Goal: Transaction & Acquisition: Purchase product/service

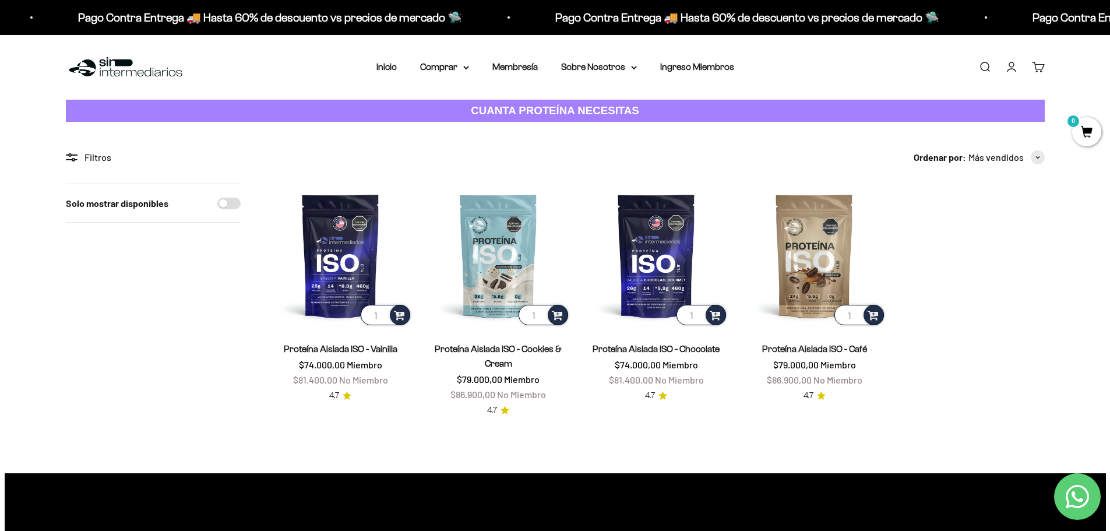
click at [1014, 71] on link "Iniciar sesión" at bounding box center [1011, 67] width 13 height 13
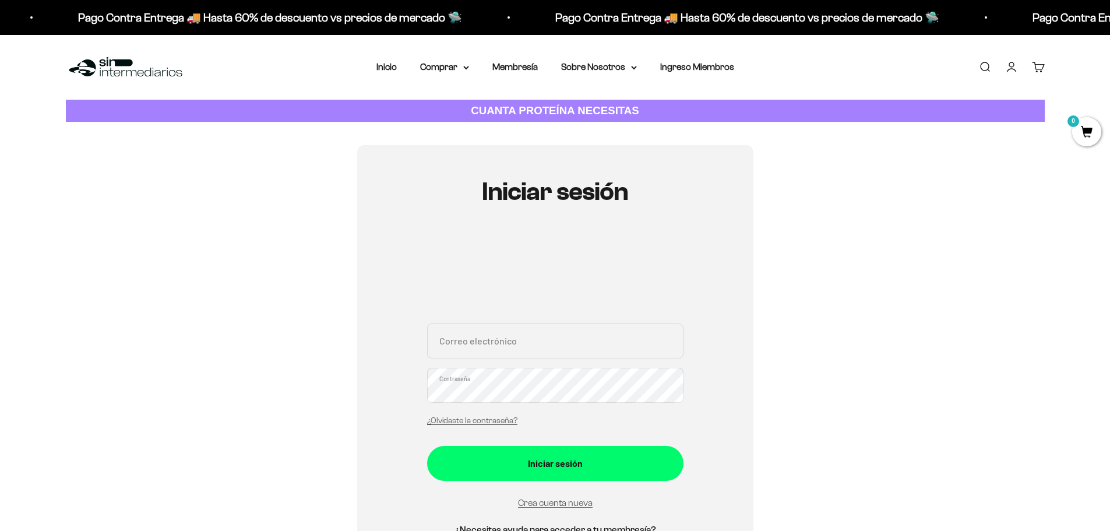
click at [592, 361] on div "Correo electrónico Contraseña ¿Olvidaste la contraseña?" at bounding box center [555, 377] width 256 height 108
click at [551, 335] on input "Correo electrónico" at bounding box center [555, 340] width 256 height 35
type input "javz0925@gmail.com"
click at [427, 446] on button "Iniciar sesión" at bounding box center [555, 463] width 256 height 35
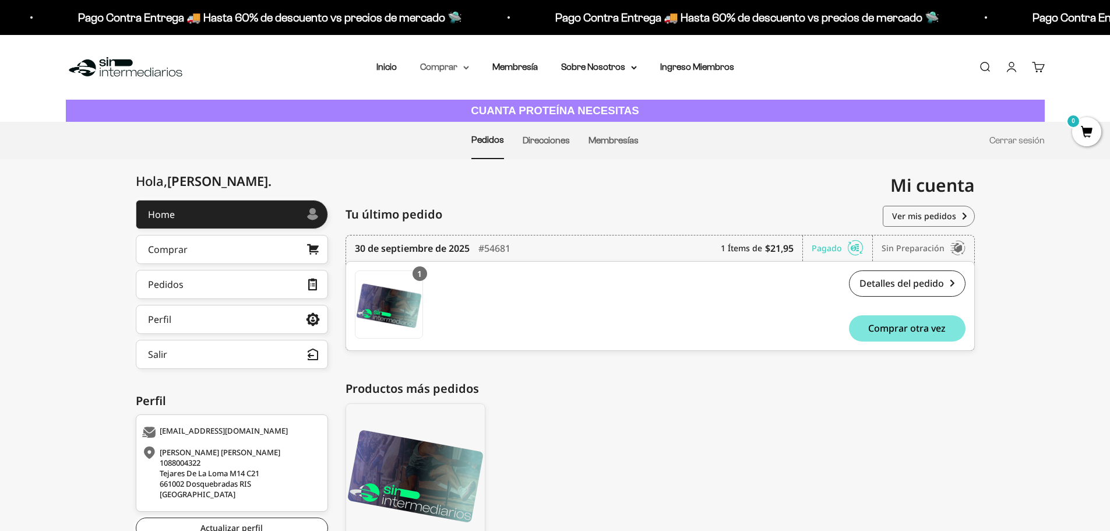
click at [454, 67] on summary "Comprar" at bounding box center [444, 66] width 49 height 15
click at [466, 104] on summary "Proteínas" at bounding box center [475, 104] width 96 height 15
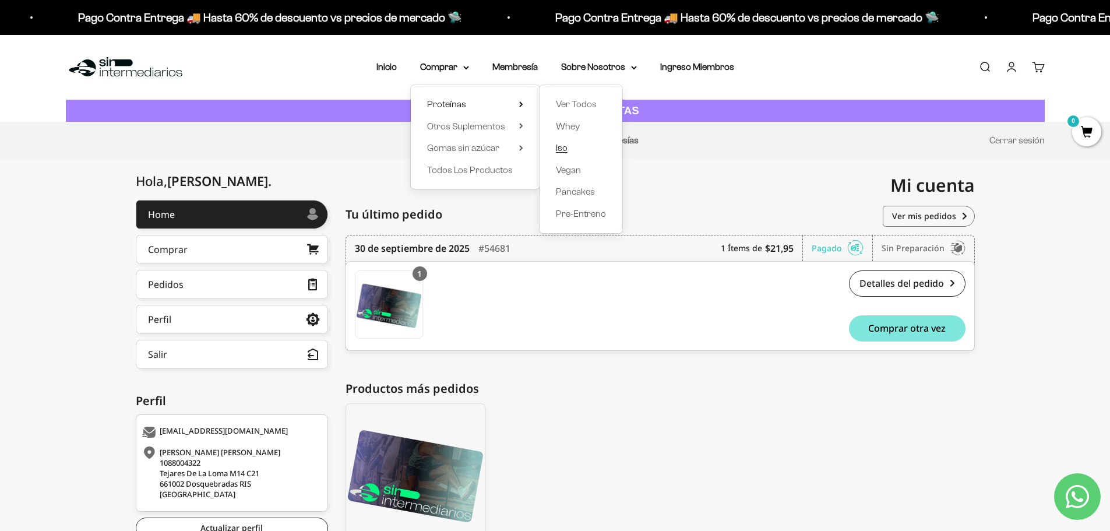
click at [562, 149] on span "Iso" at bounding box center [562, 148] width 12 height 10
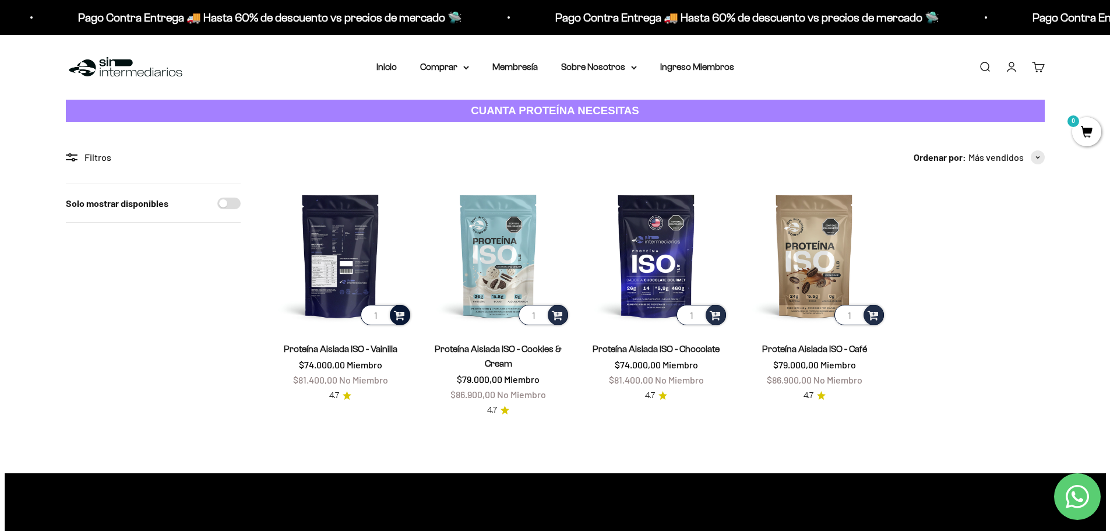
click at [403, 315] on span at bounding box center [399, 314] width 11 height 13
click at [340, 300] on span "Vanilla / 2 libras (910g)" at bounding box center [341, 297] width 69 height 9
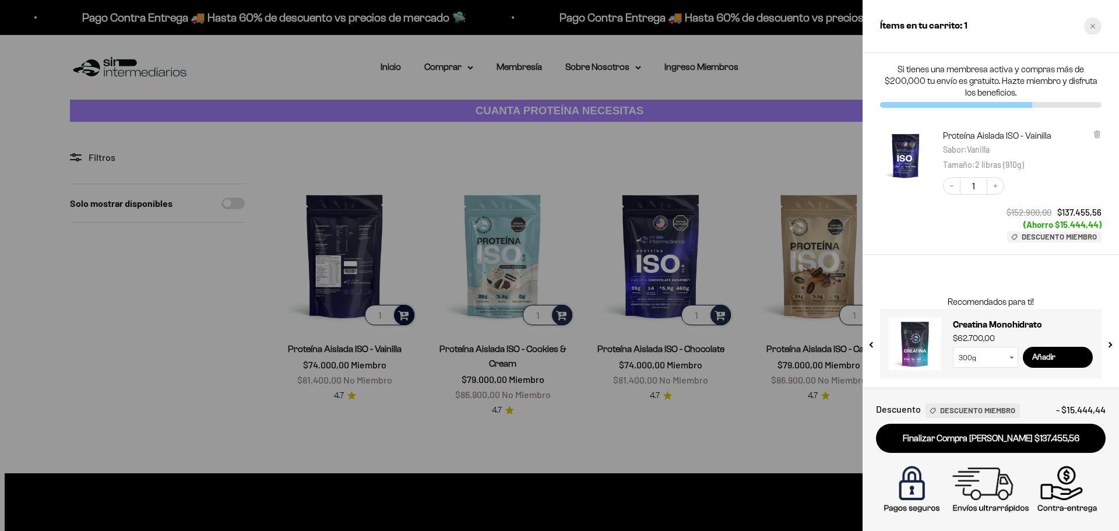
click at [1097, 23] on div "Close cart" at bounding box center [1092, 25] width 17 height 17
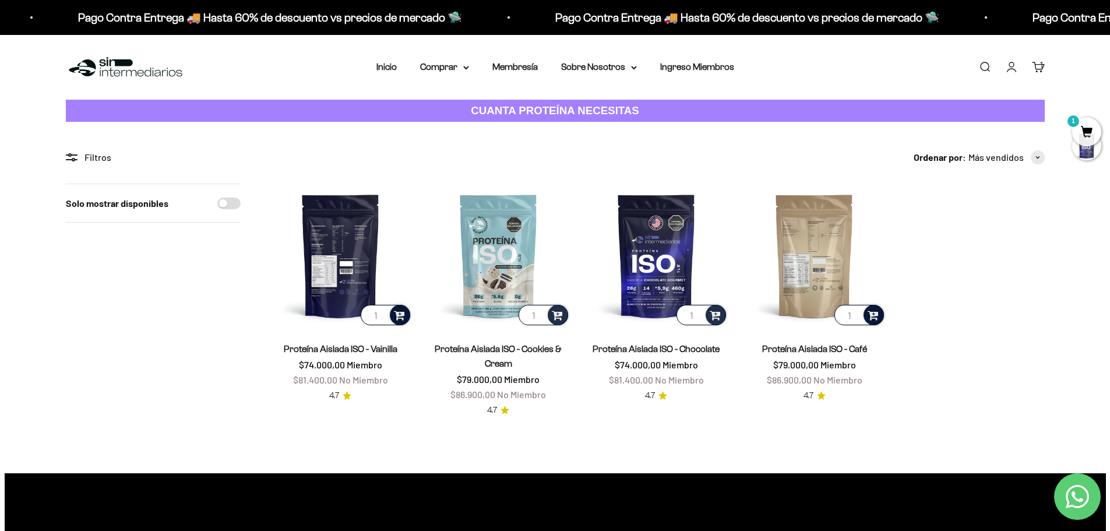
click at [874, 316] on span at bounding box center [873, 314] width 11 height 13
click at [841, 299] on span "Café / 2 libras (910g)" at bounding box center [815, 297] width 65 height 9
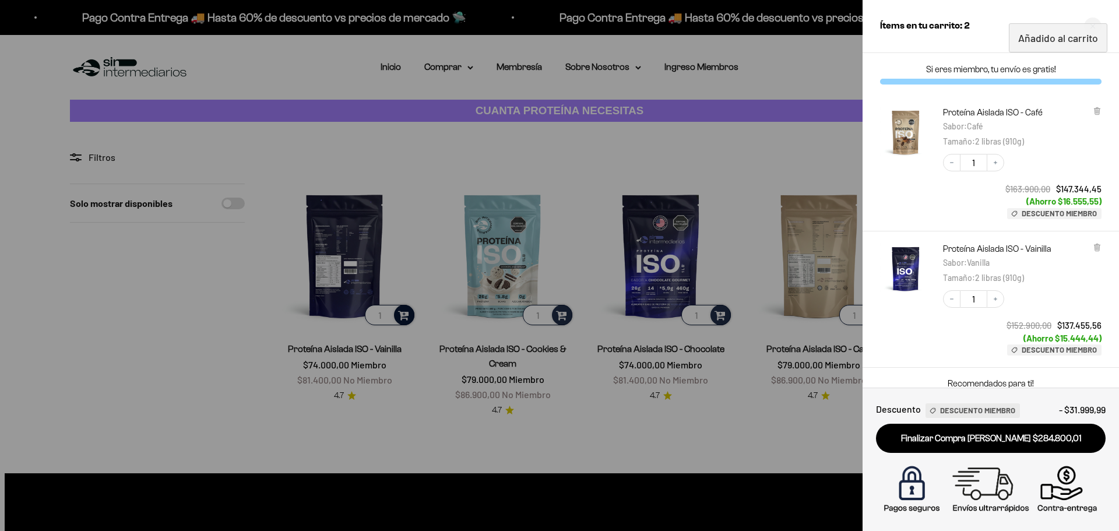
click at [644, 446] on div at bounding box center [559, 265] width 1119 height 531
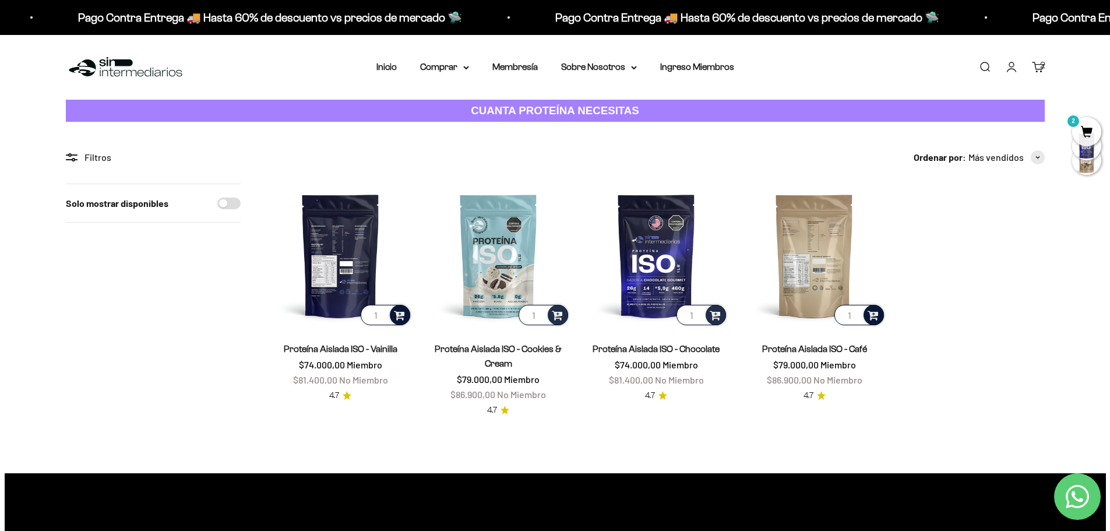
click at [336, 267] on img at bounding box center [341, 256] width 144 height 144
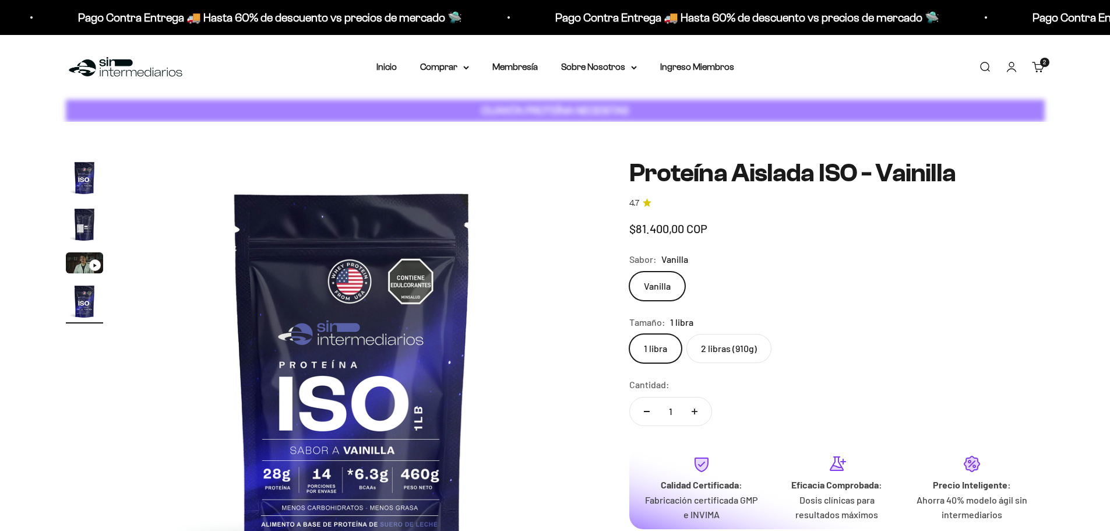
scroll to position [0, 1370]
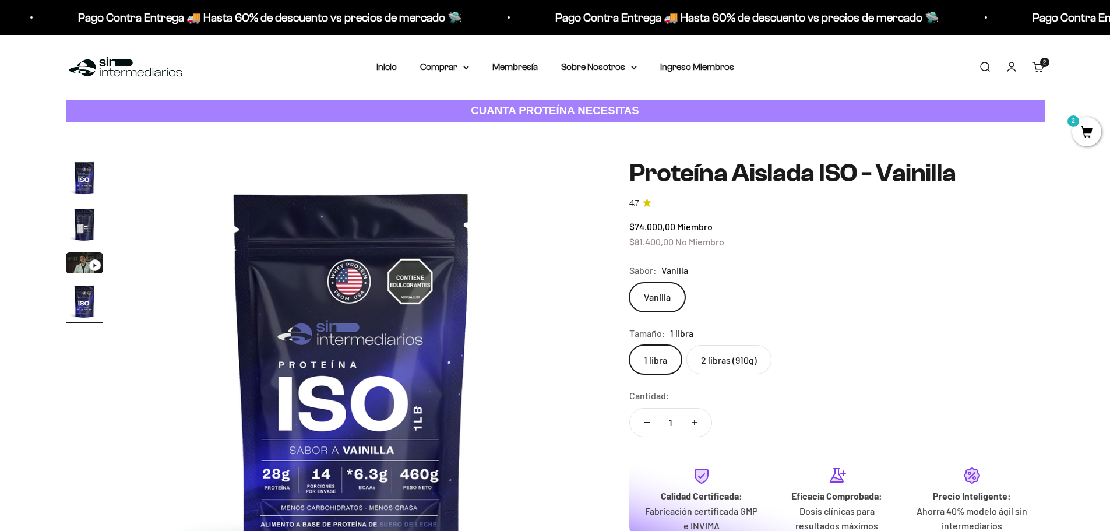
click at [89, 229] on img "Ir al artículo 2" at bounding box center [84, 224] width 37 height 37
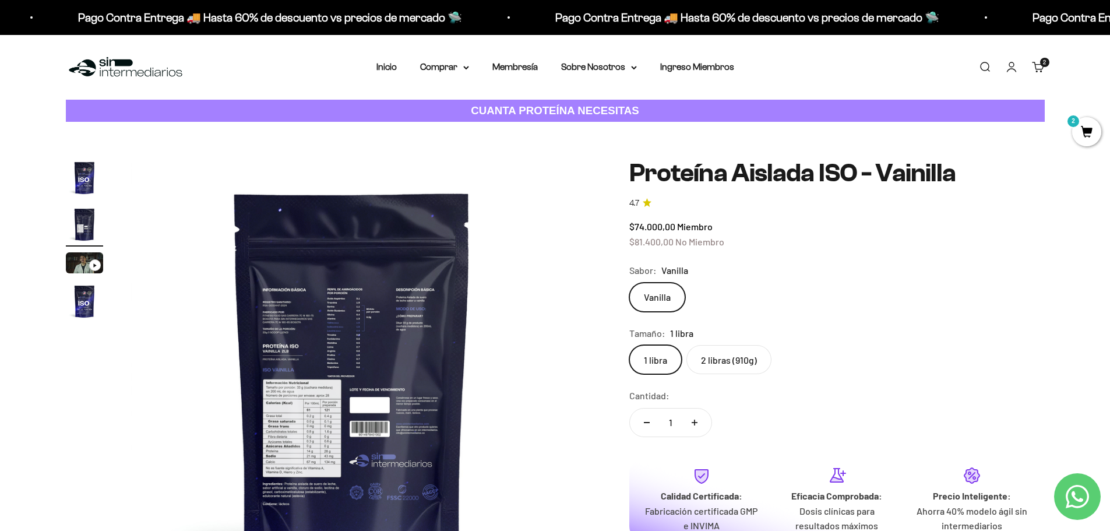
click at [325, 418] on img at bounding box center [352, 380] width 442 height 442
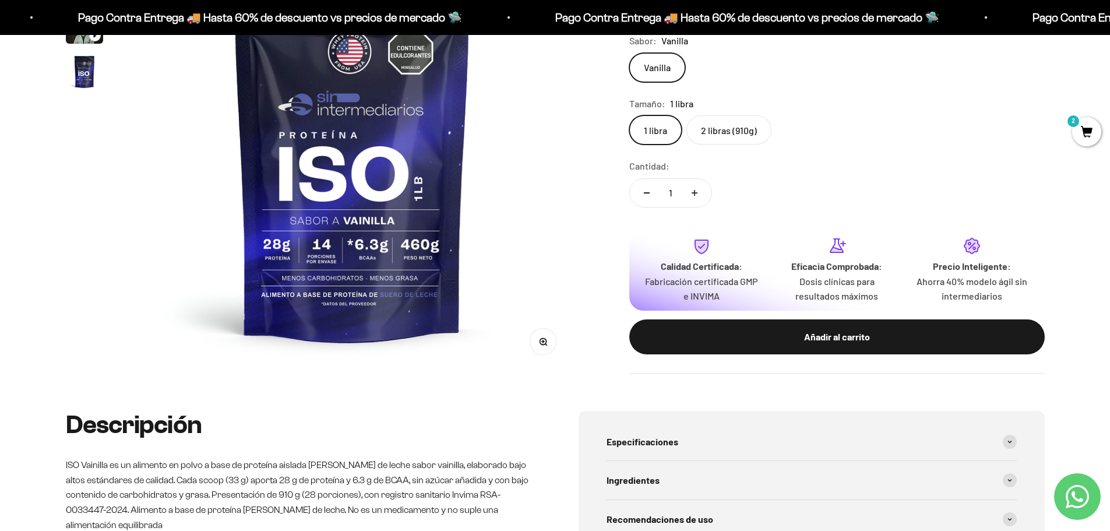
scroll to position [233, 0]
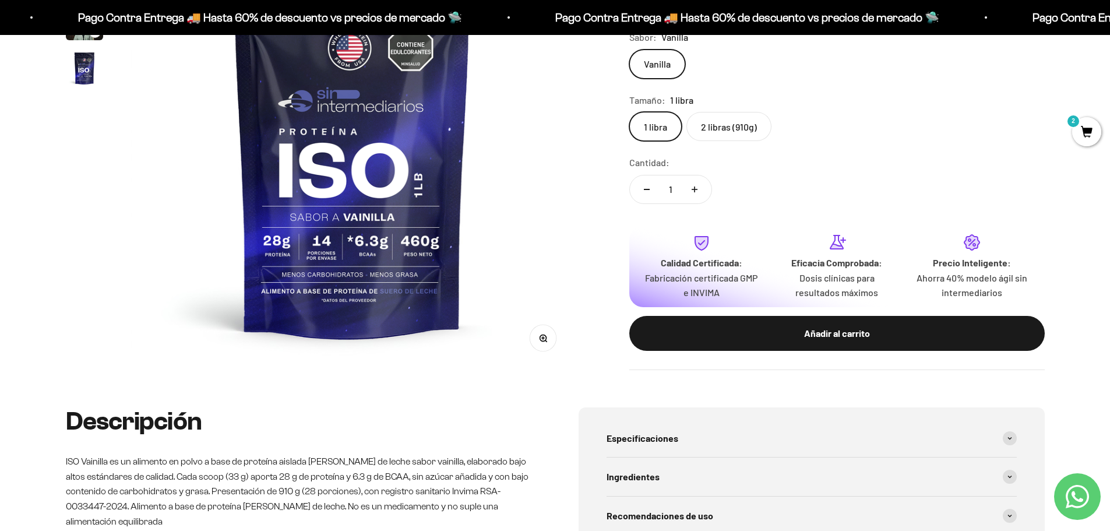
click at [491, 203] on img at bounding box center [352, 147] width 442 height 442
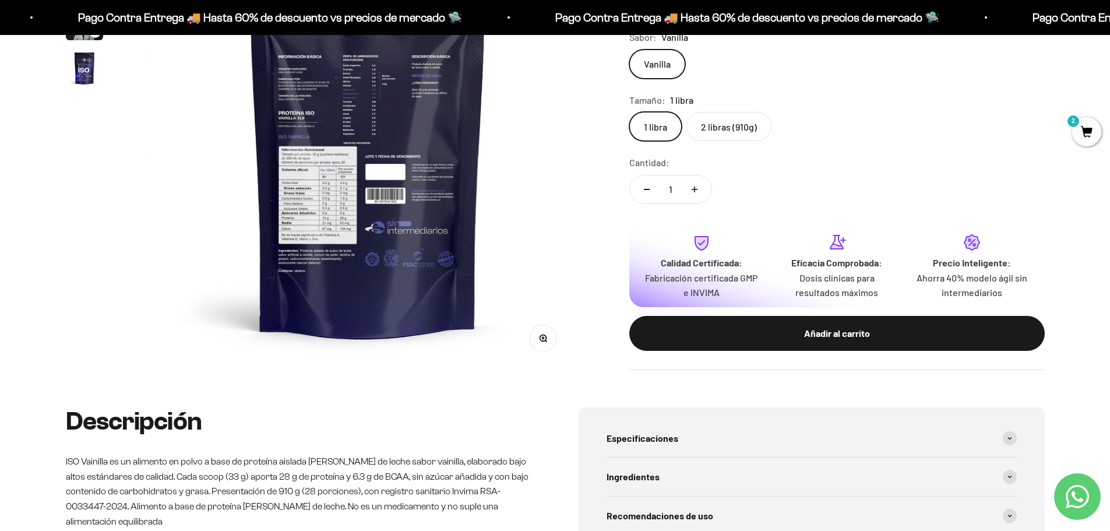
scroll to position [0, 456]
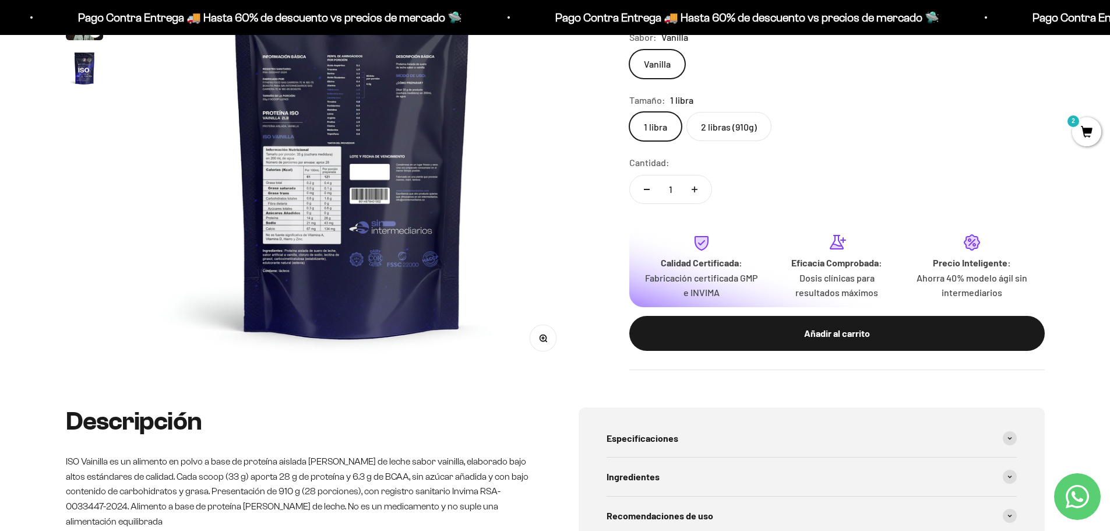
click at [548, 337] on button "Zoom" at bounding box center [543, 338] width 26 height 26
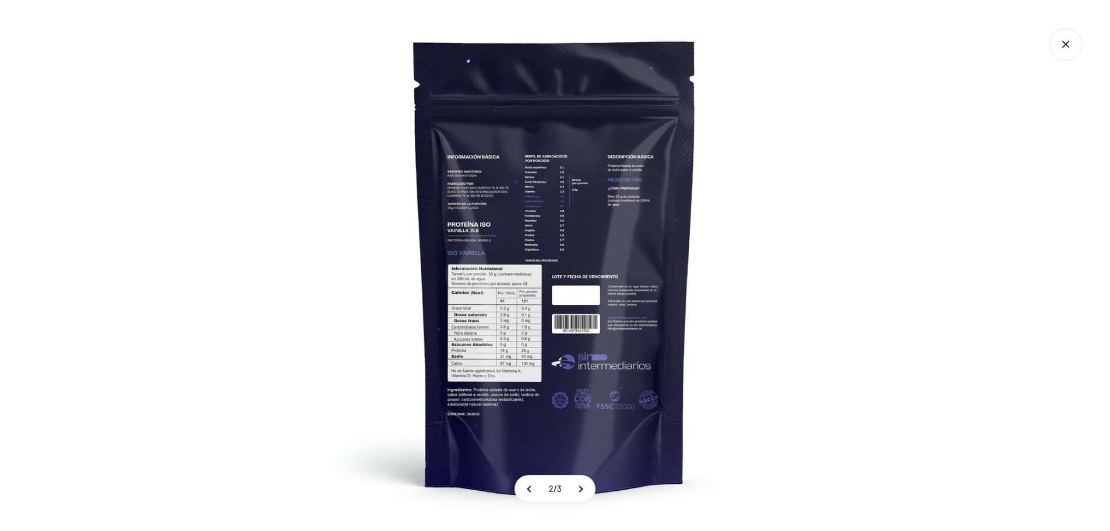
click at [512, 311] on img at bounding box center [555, 265] width 531 height 531
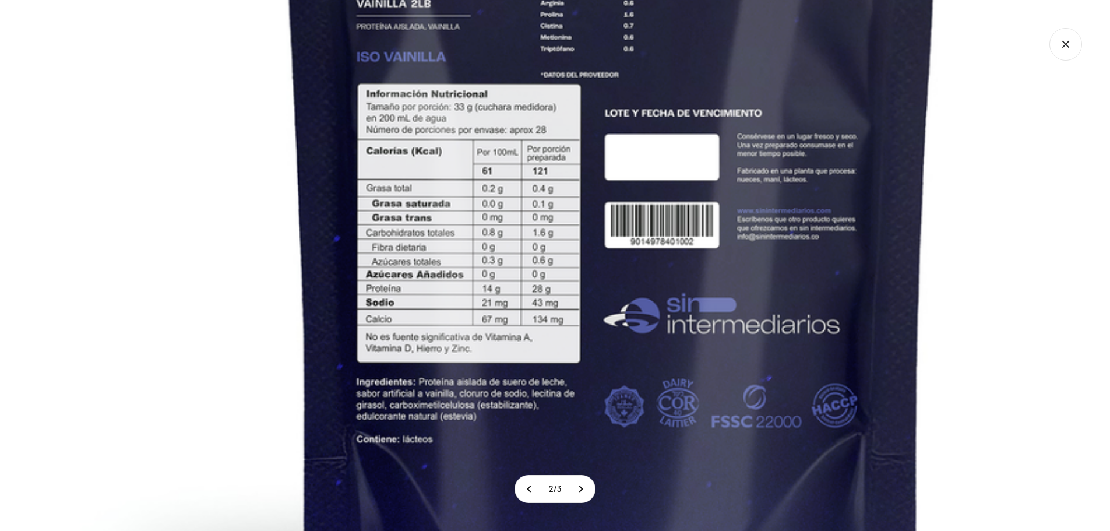
click at [1071, 53] on icon "Cerrar galería" at bounding box center [1066, 44] width 33 height 33
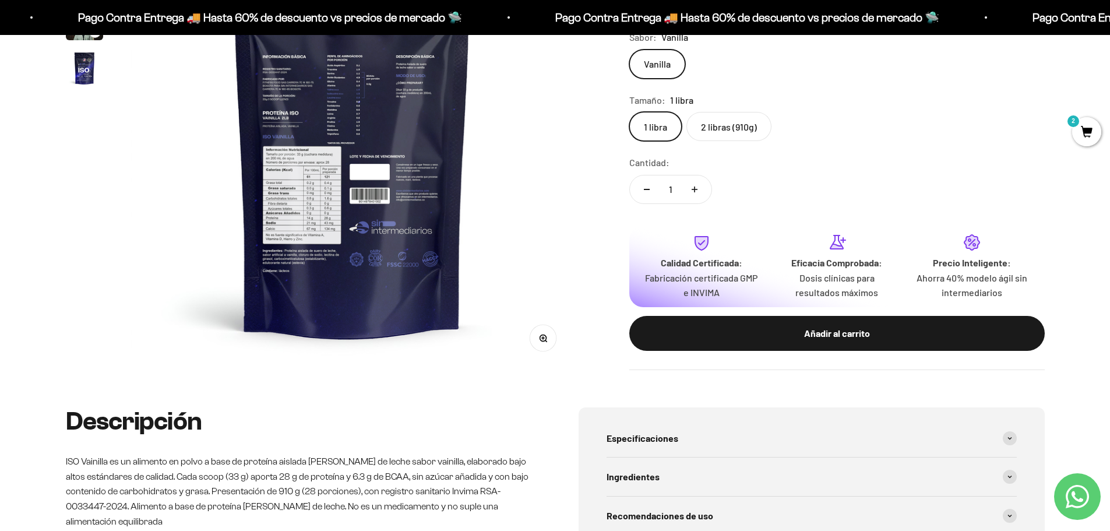
scroll to position [0, 0]
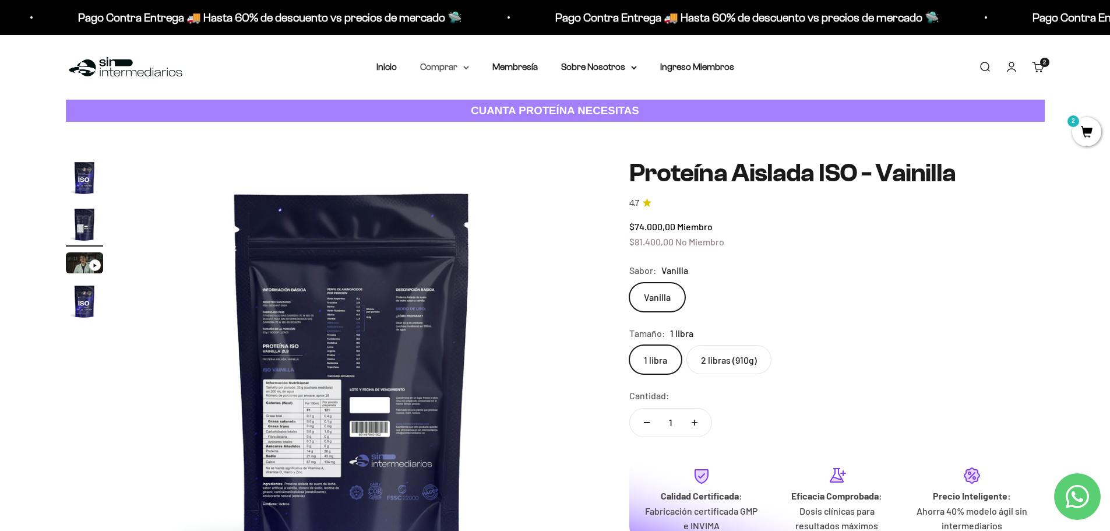
click at [460, 68] on summary "Comprar" at bounding box center [444, 66] width 49 height 15
click at [526, 124] on div "Proteínas Ver Todos Whey Iso Vegan" at bounding box center [475, 137] width 129 height 104
click at [523, 126] on icon at bounding box center [521, 126] width 4 height 6
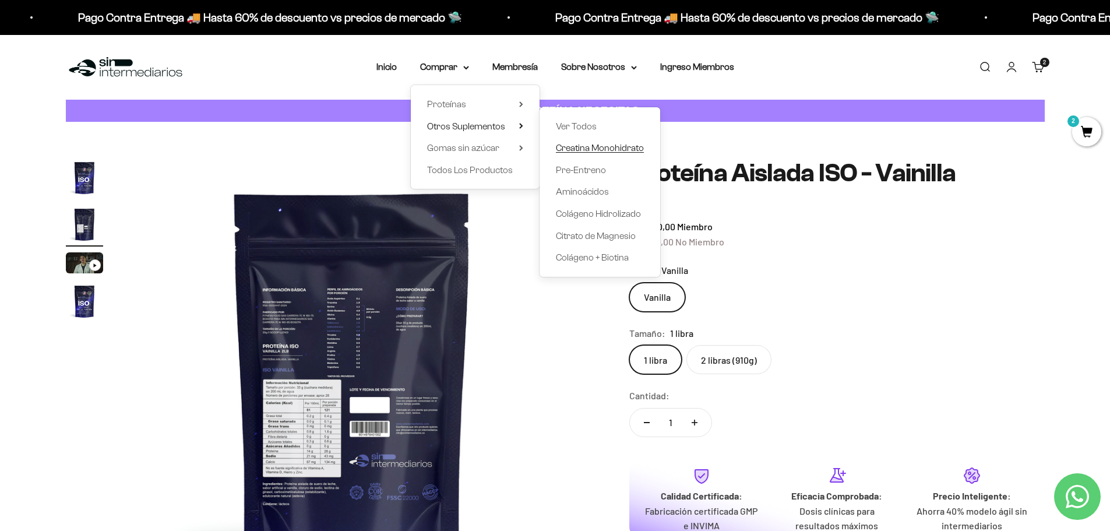
click at [596, 145] on span "Creatina Monohidrato" at bounding box center [600, 148] width 88 height 10
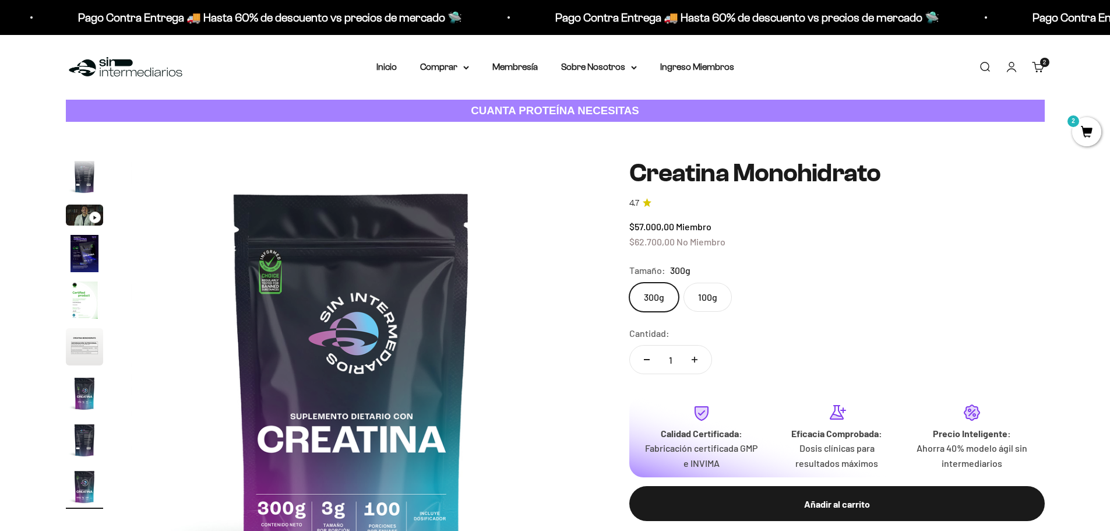
scroll to position [117, 0]
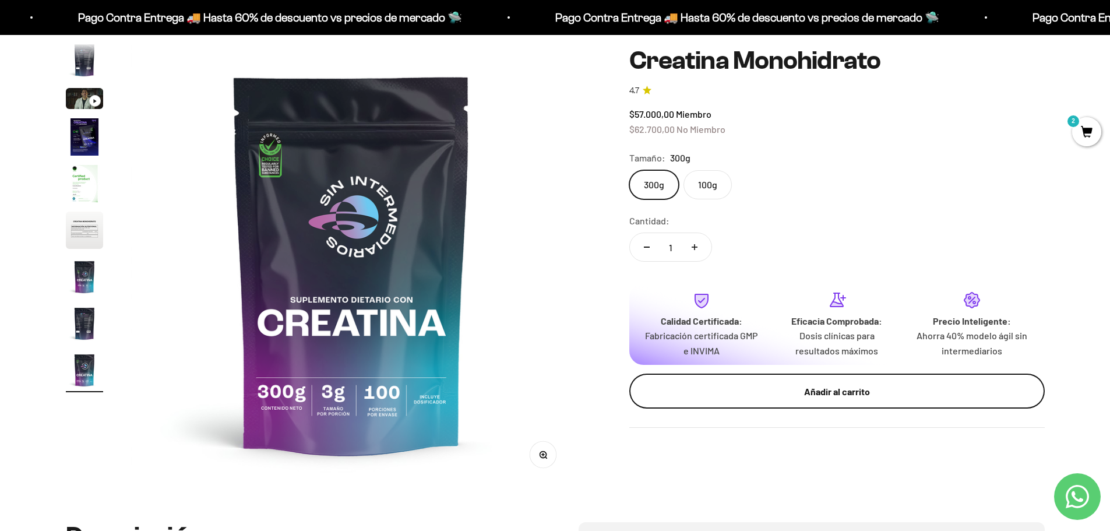
click at [774, 404] on button "Añadir al carrito" at bounding box center [837, 391] width 416 height 35
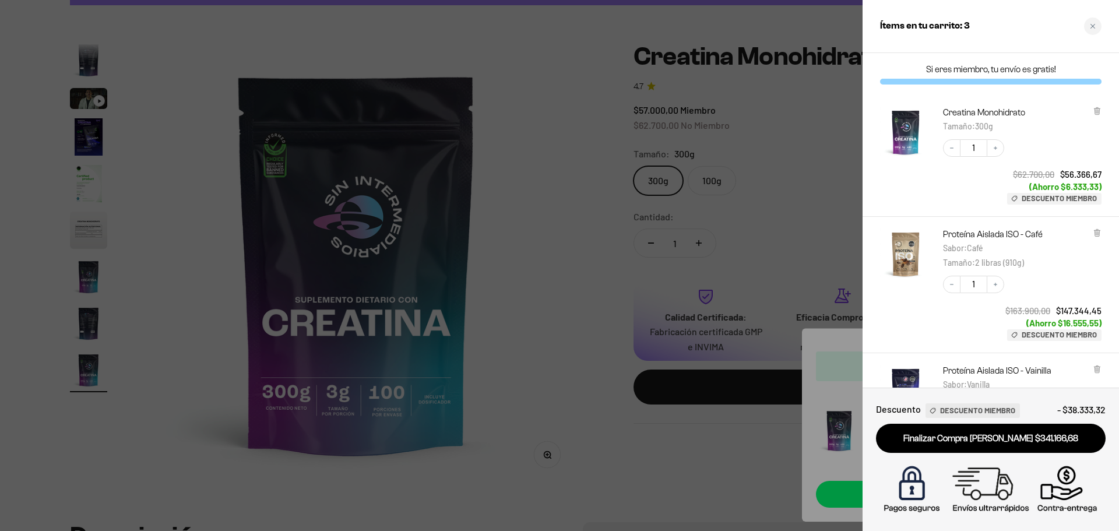
click at [749, 200] on div at bounding box center [559, 265] width 1119 height 531
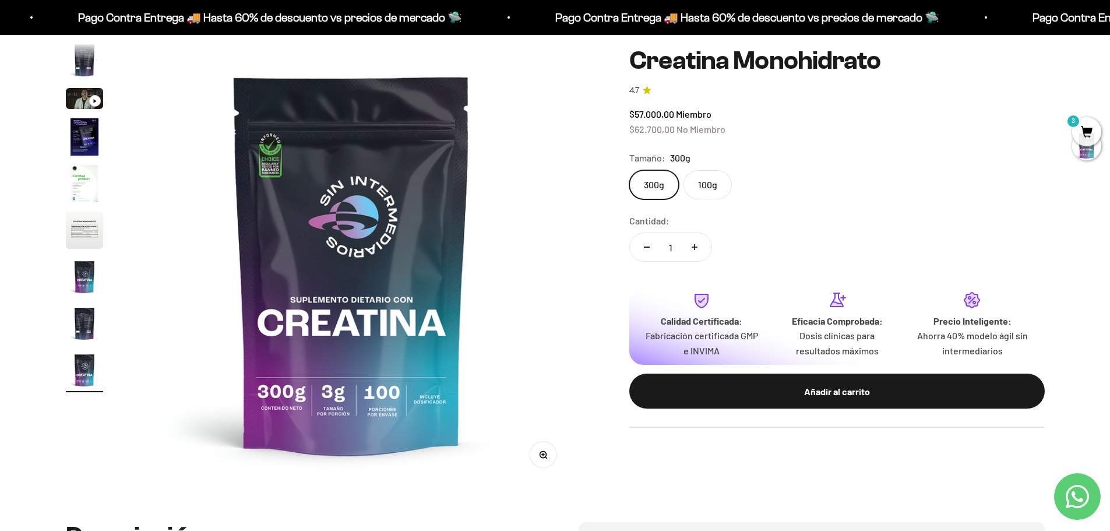
click at [723, 181] on label "100g" at bounding box center [708, 184] width 48 height 29
click at [629, 170] on input "100g" at bounding box center [629, 170] width 1 height 1
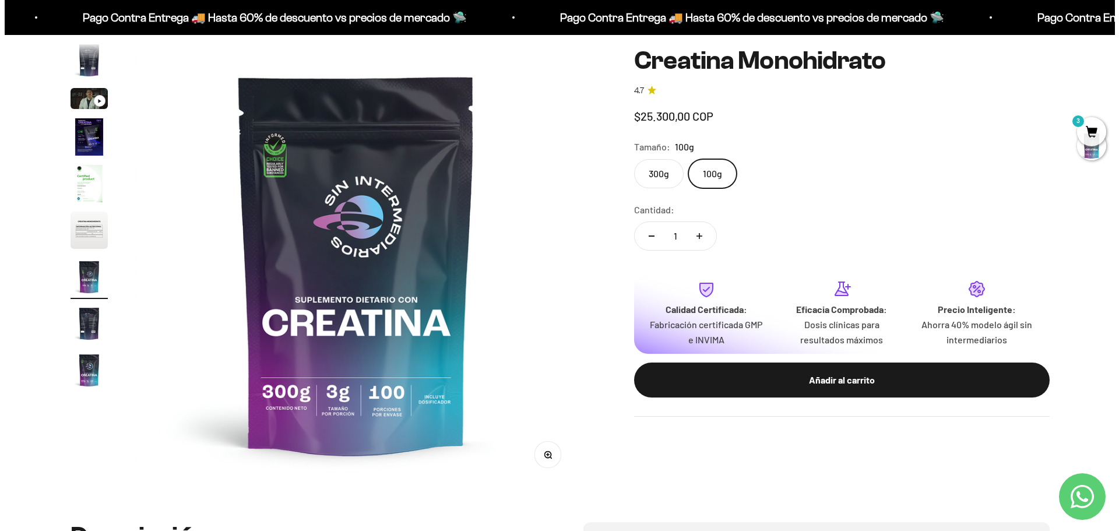
scroll to position [0, 2739]
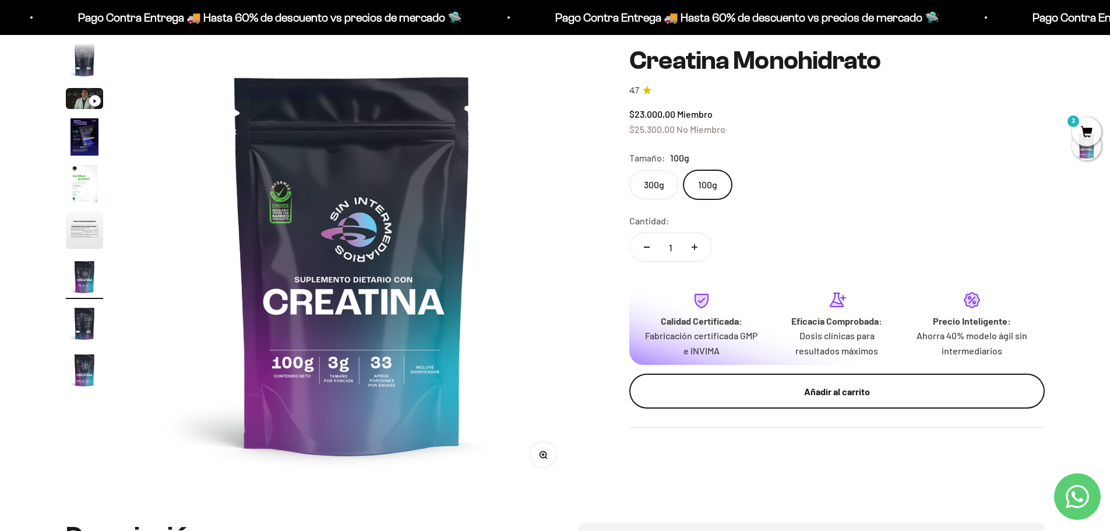
click at [810, 389] on div "Añadir al carrito" at bounding box center [837, 390] width 369 height 15
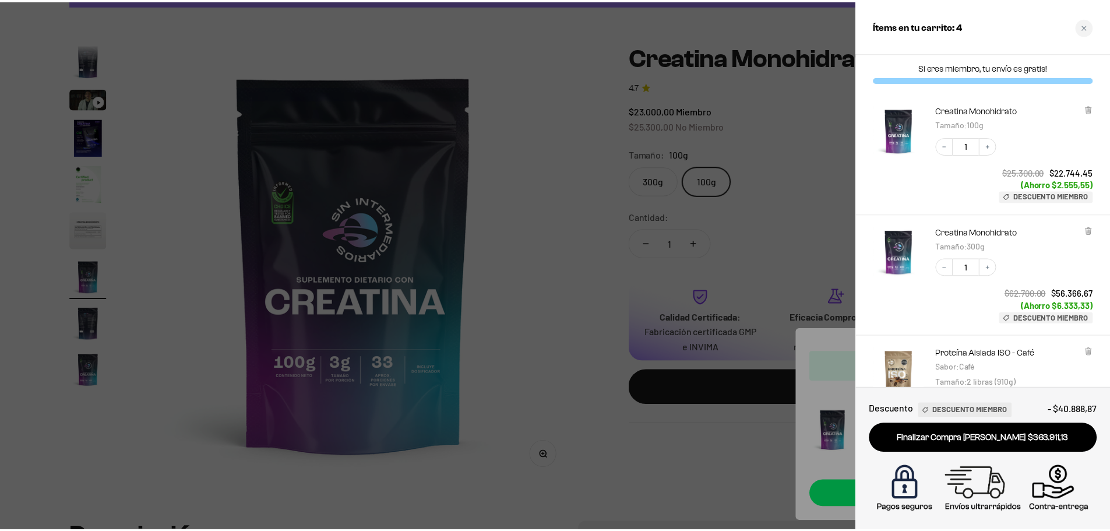
scroll to position [0, 0]
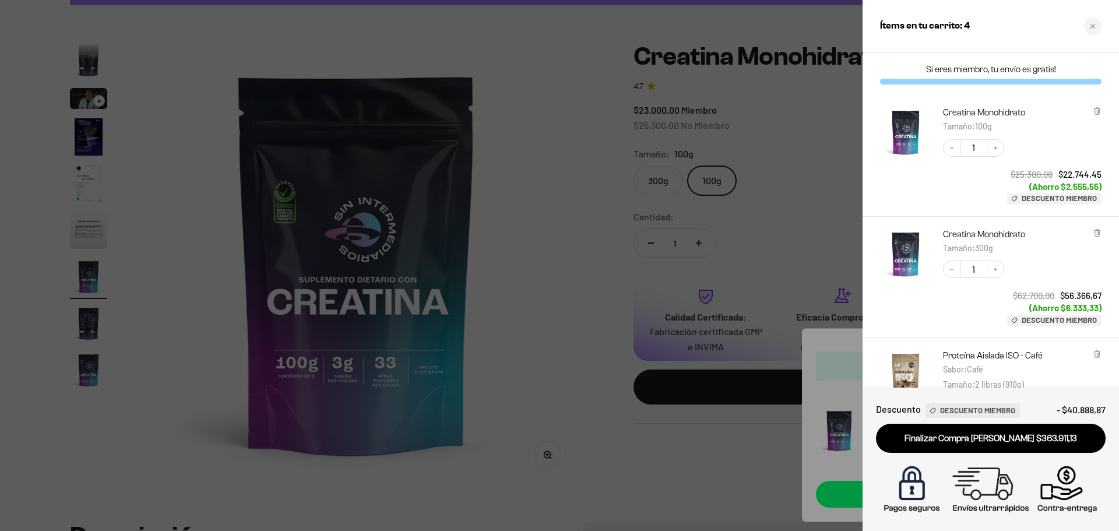
click at [485, 189] on div at bounding box center [559, 265] width 1119 height 531
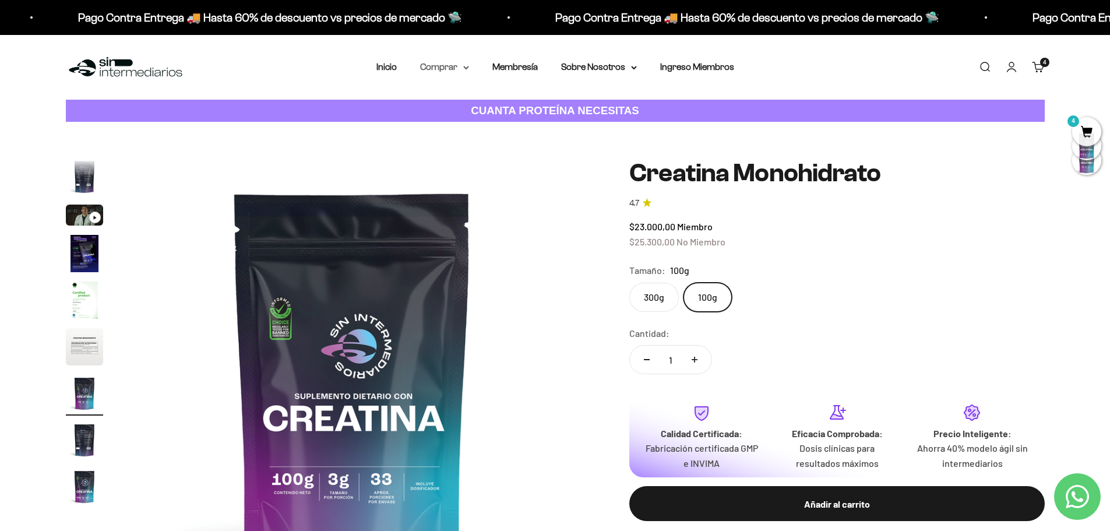
drag, startPoint x: 463, startPoint y: 59, endPoint x: 461, endPoint y: 66, distance: 7.2
click at [463, 60] on div "Menú Buscar Inicio Comprar Proteínas Ver Todos Whey Iso Vegan Pancakes Pre-Entr…" at bounding box center [555, 67] width 1110 height 65
click at [461, 66] on summary "Comprar" at bounding box center [444, 66] width 49 height 15
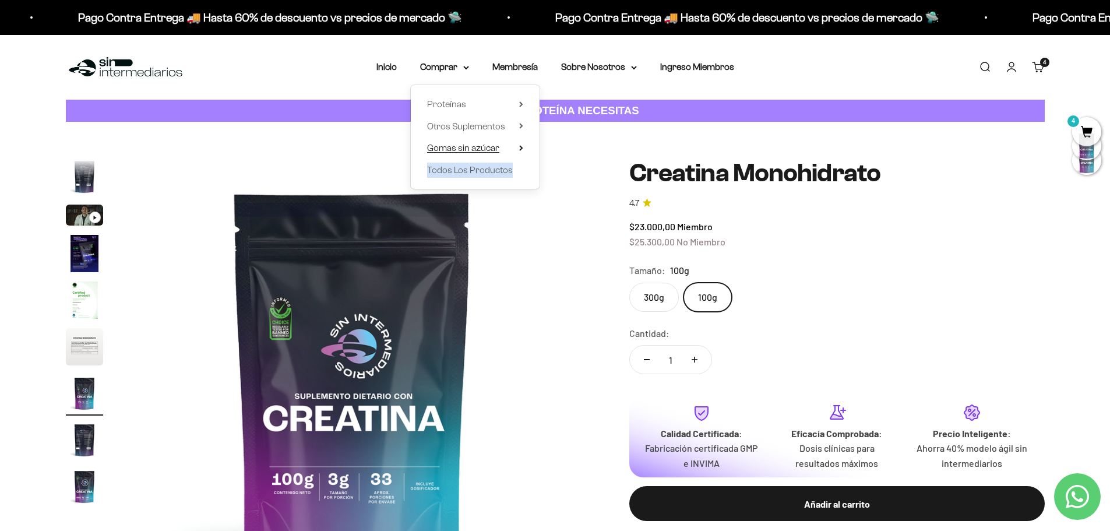
click at [488, 150] on span "Gomas sin azúcar" at bounding box center [463, 148] width 72 height 10
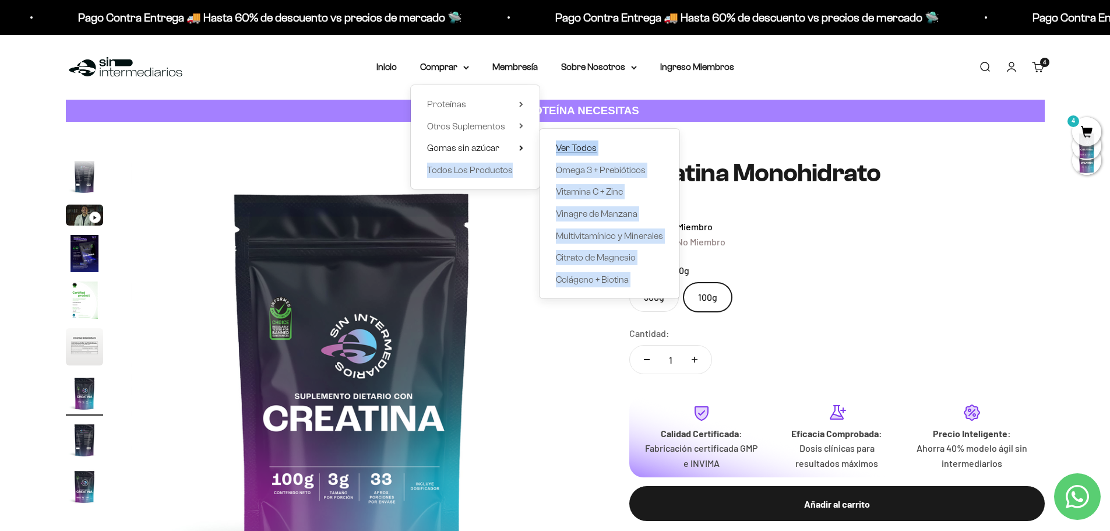
click at [575, 147] on span "Ver Todos" at bounding box center [576, 148] width 41 height 10
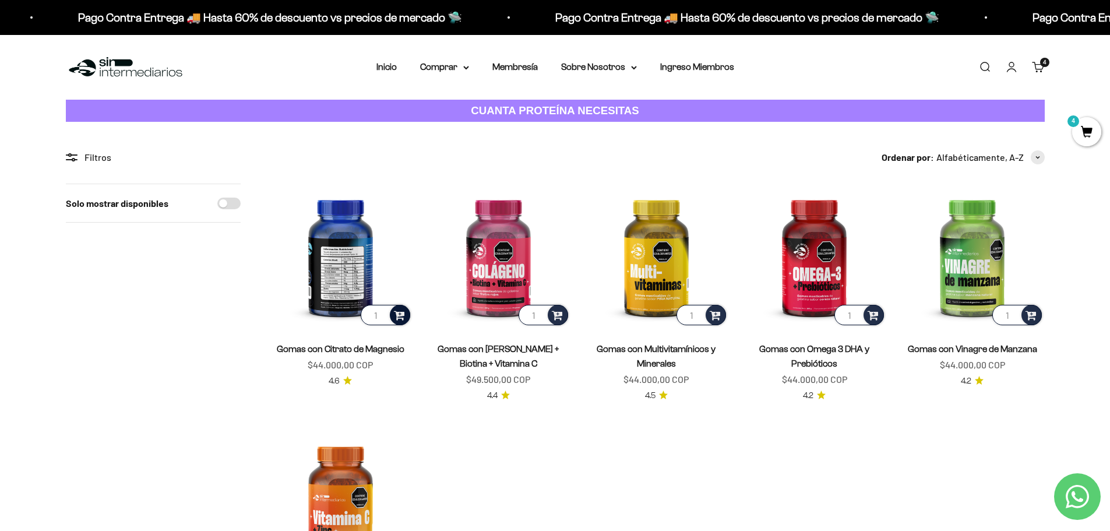
click at [399, 314] on span at bounding box center [399, 314] width 11 height 13
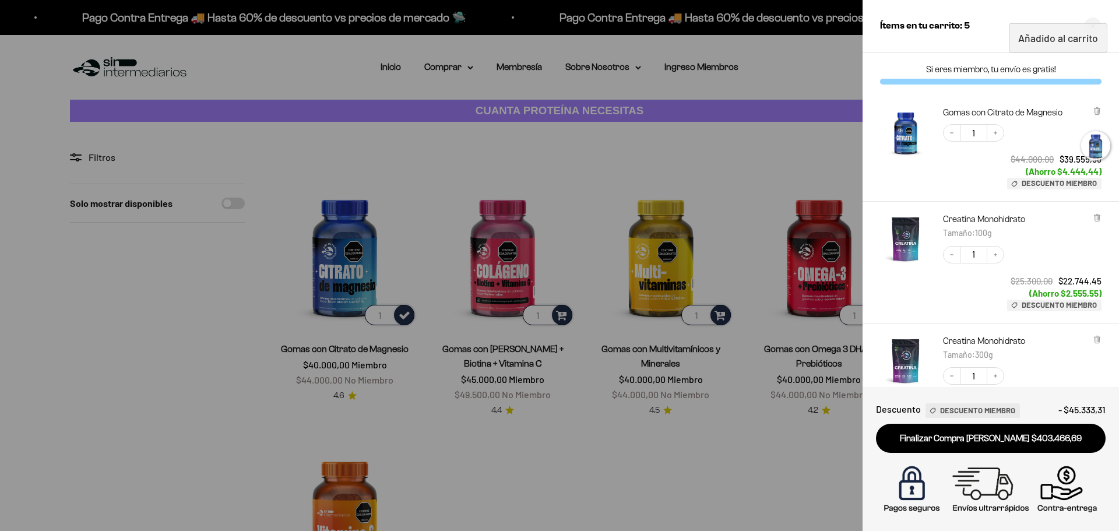
click at [563, 318] on div at bounding box center [559, 265] width 1119 height 531
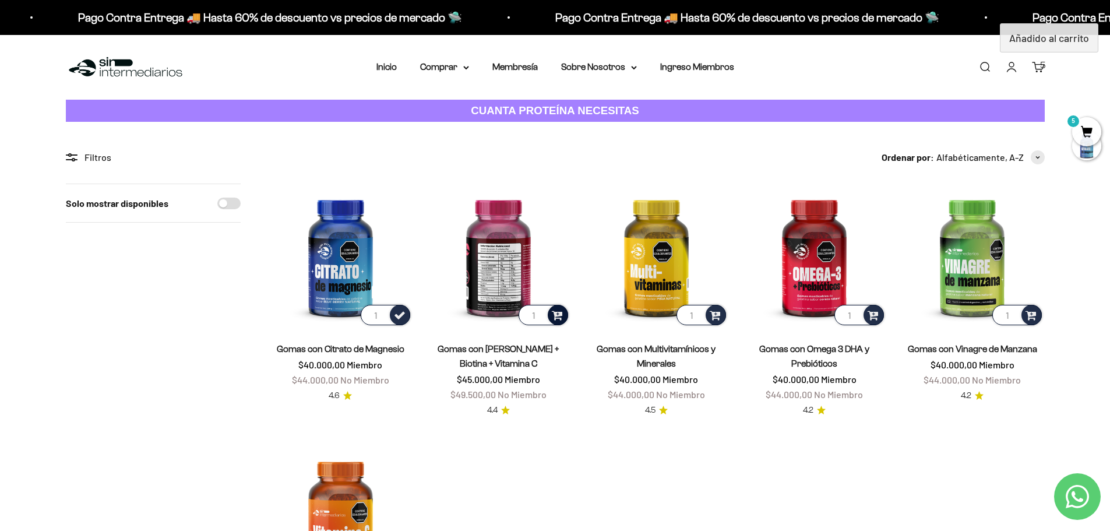
click at [561, 312] on span at bounding box center [557, 314] width 11 height 13
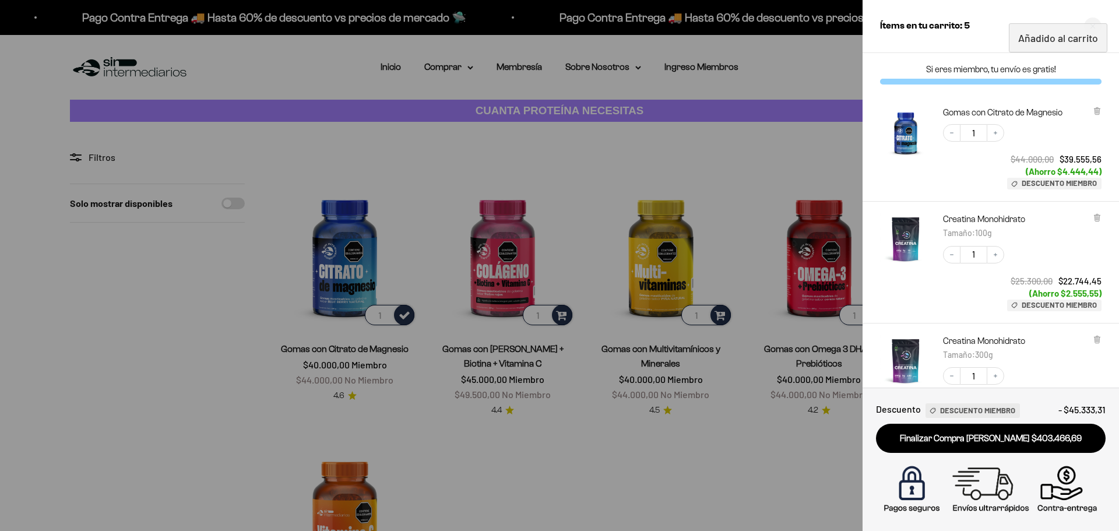
click at [675, 327] on div at bounding box center [559, 265] width 1119 height 531
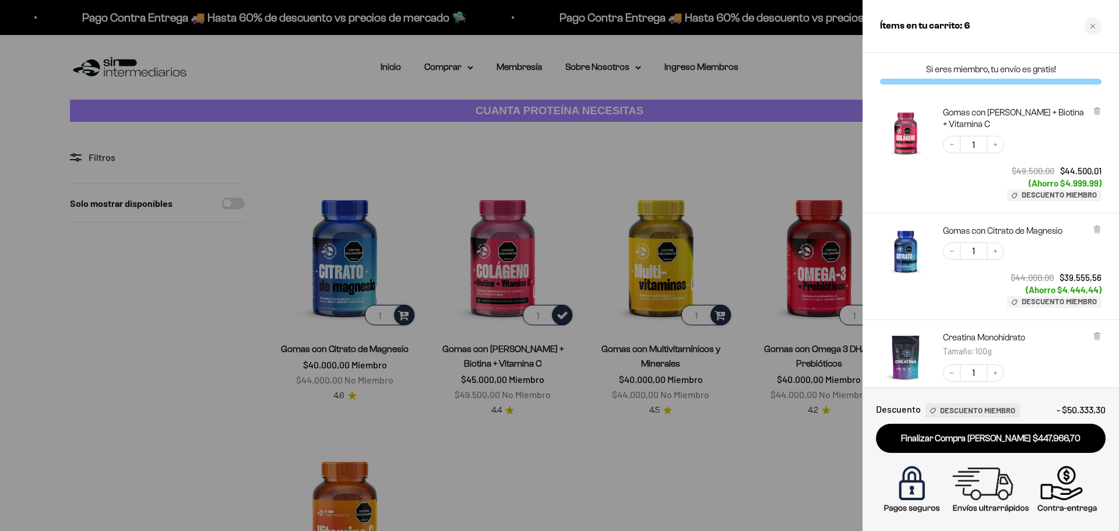
click at [733, 312] on div at bounding box center [559, 265] width 1119 height 531
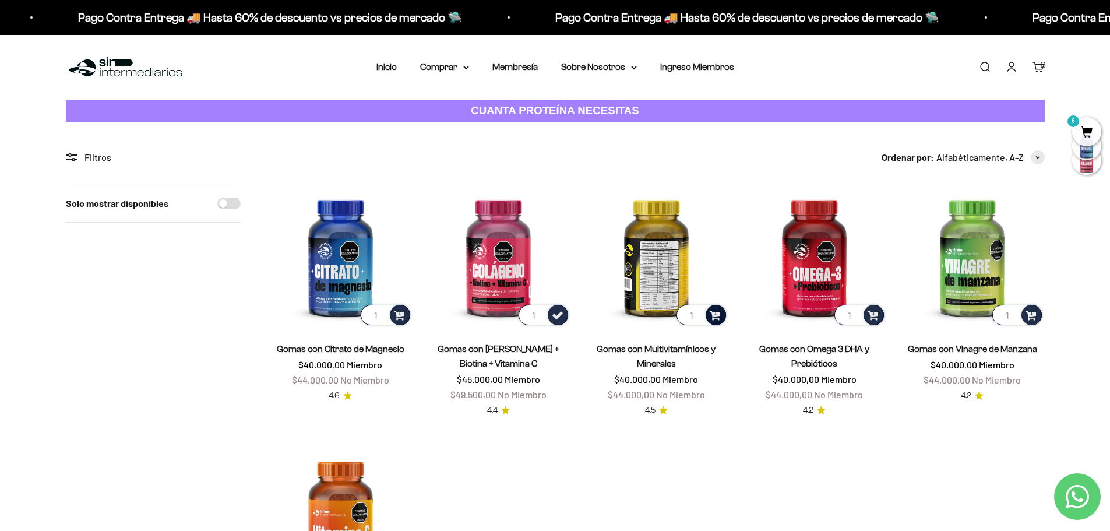
click at [722, 315] on div at bounding box center [716, 315] width 20 height 20
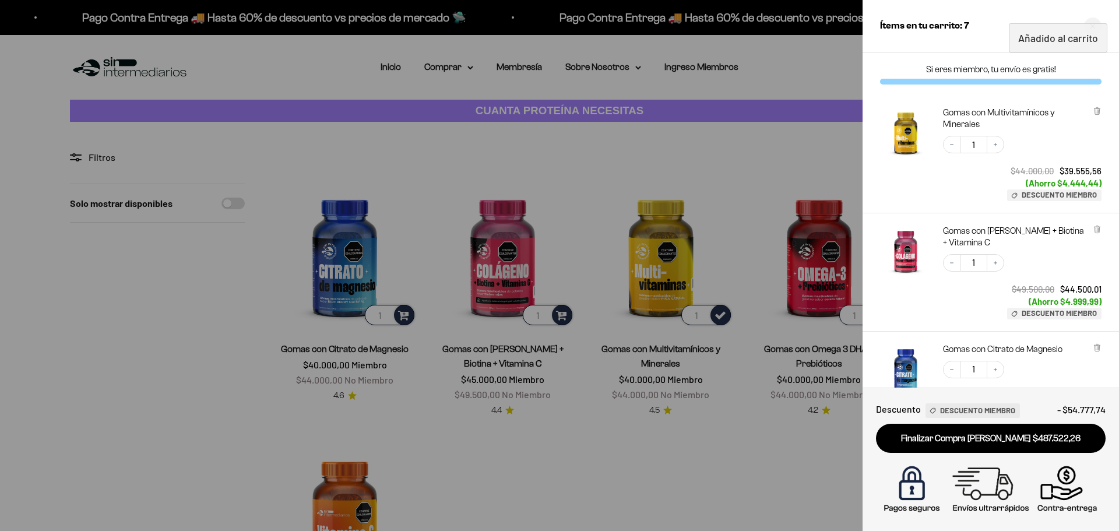
click at [772, 350] on div at bounding box center [559, 265] width 1119 height 531
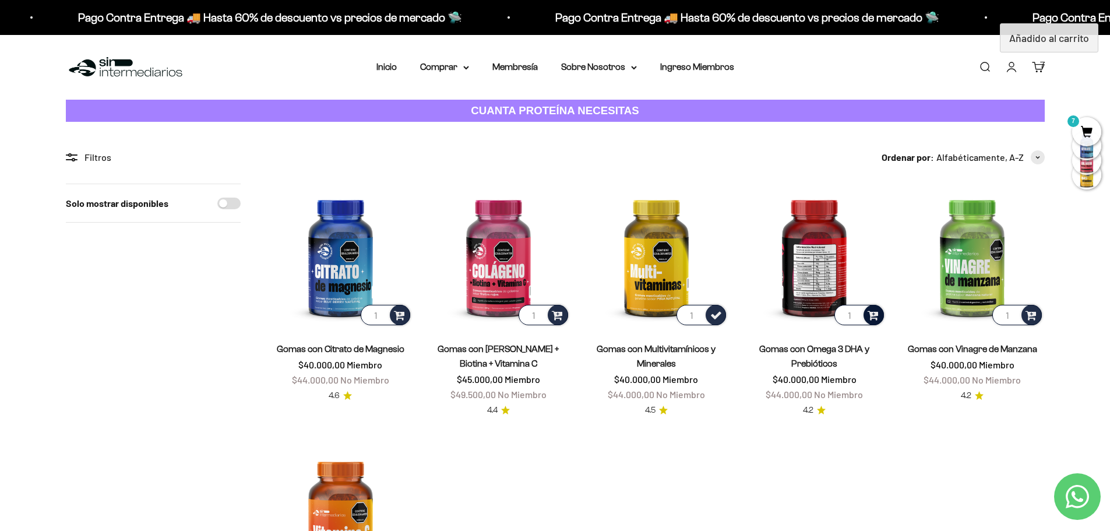
click at [877, 314] on span at bounding box center [873, 314] width 11 height 13
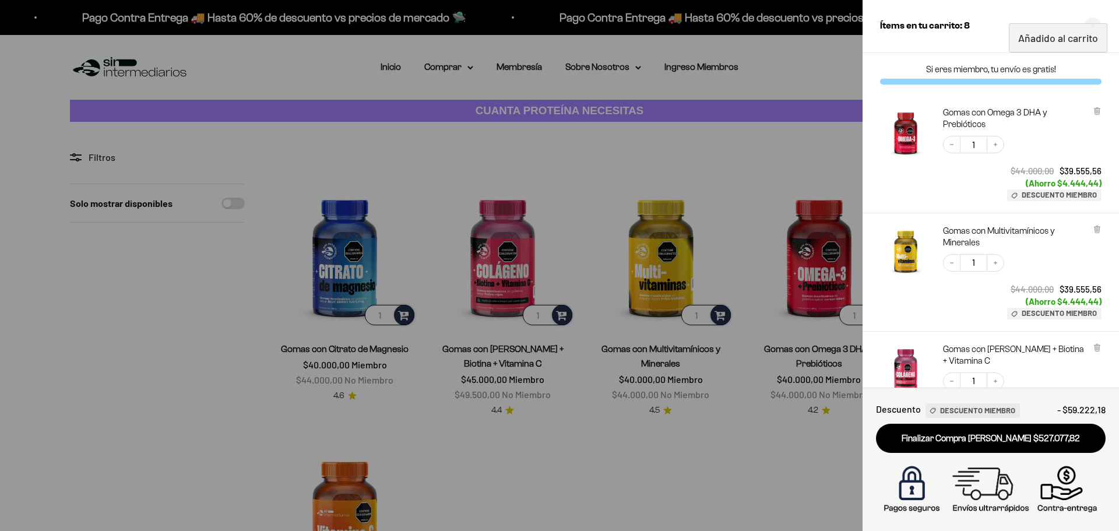
click at [776, 333] on div at bounding box center [559, 265] width 1119 height 531
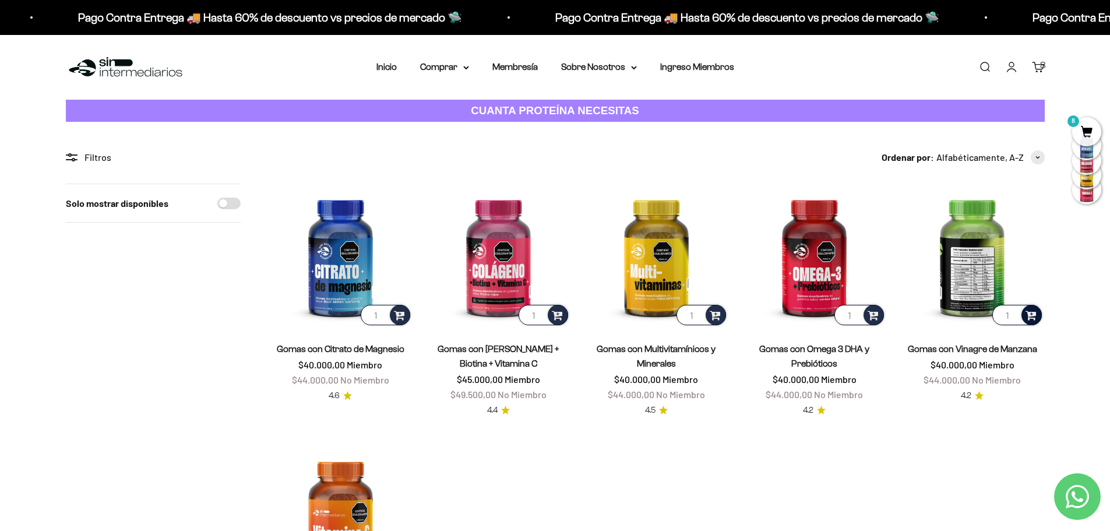
click at [1029, 319] on span at bounding box center [1031, 314] width 11 height 13
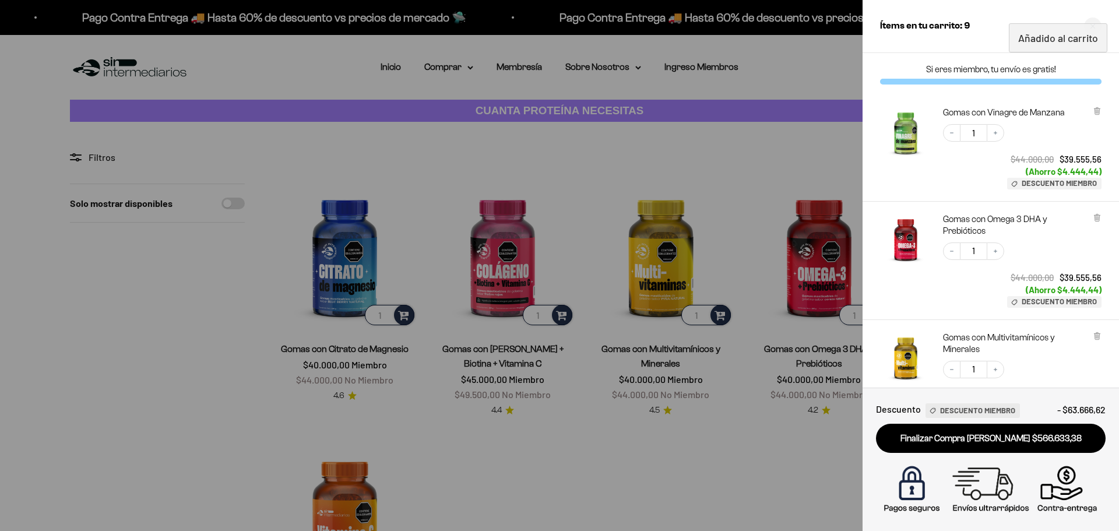
click at [672, 432] on div at bounding box center [559, 265] width 1119 height 531
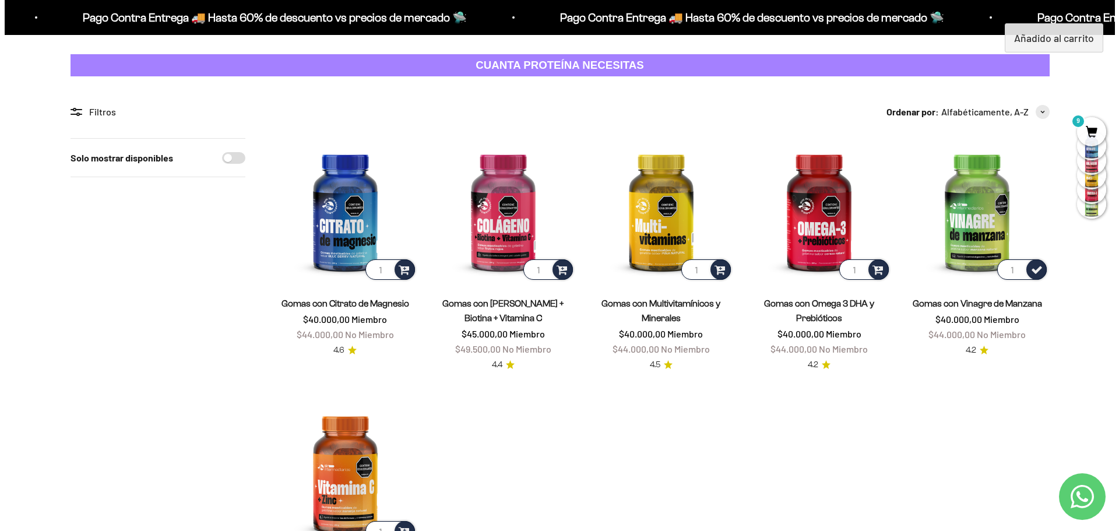
scroll to position [117, 0]
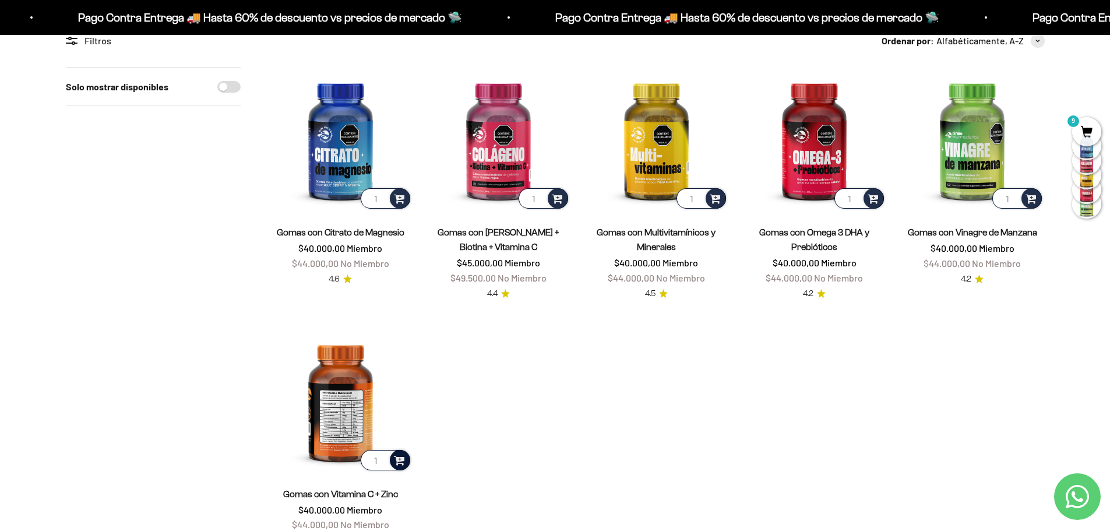
click at [404, 459] on span at bounding box center [399, 459] width 11 height 13
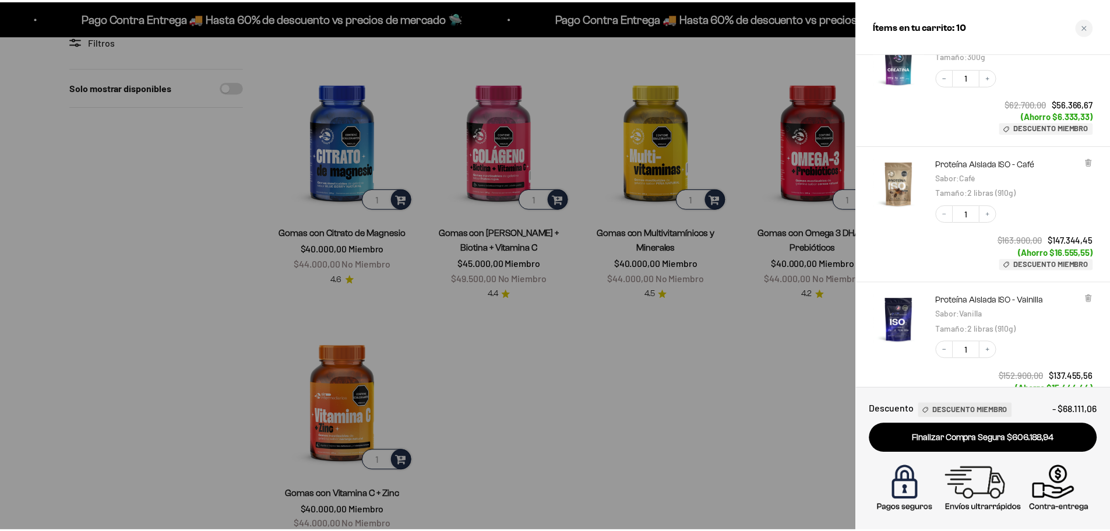
scroll to position [874, 0]
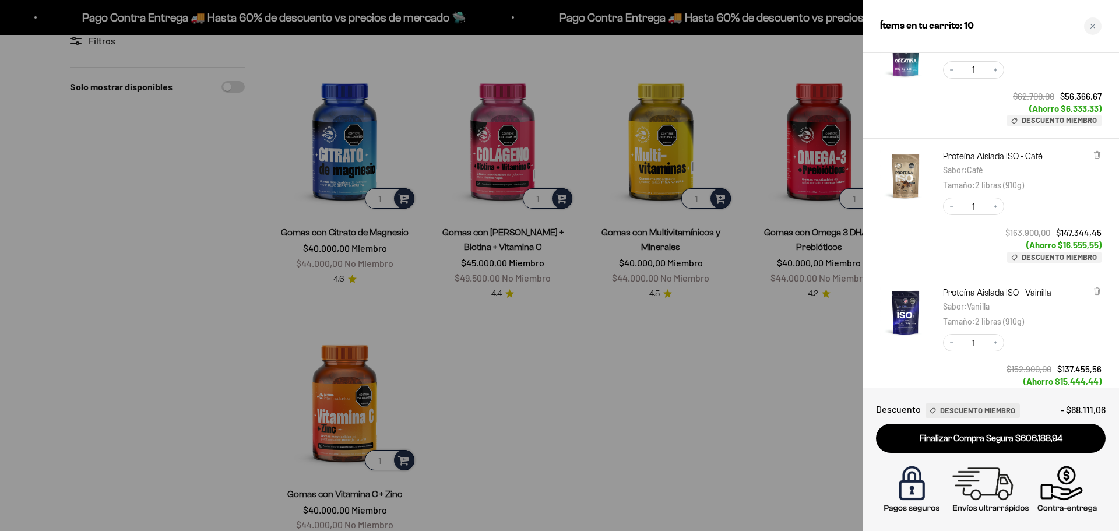
drag, startPoint x: 631, startPoint y: 373, endPoint x: 620, endPoint y: 348, distance: 27.2
click at [631, 372] on div at bounding box center [559, 265] width 1119 height 531
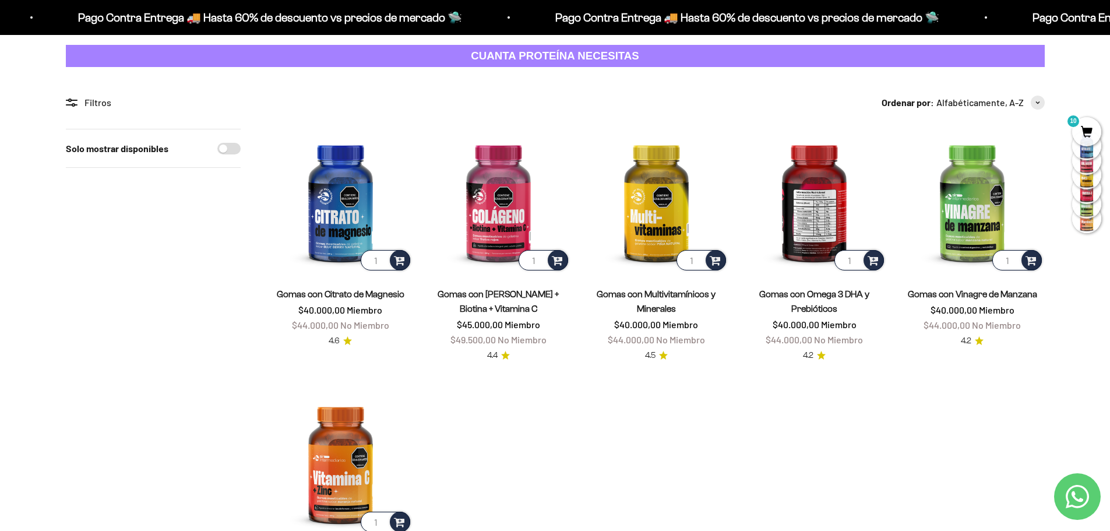
scroll to position [0, 0]
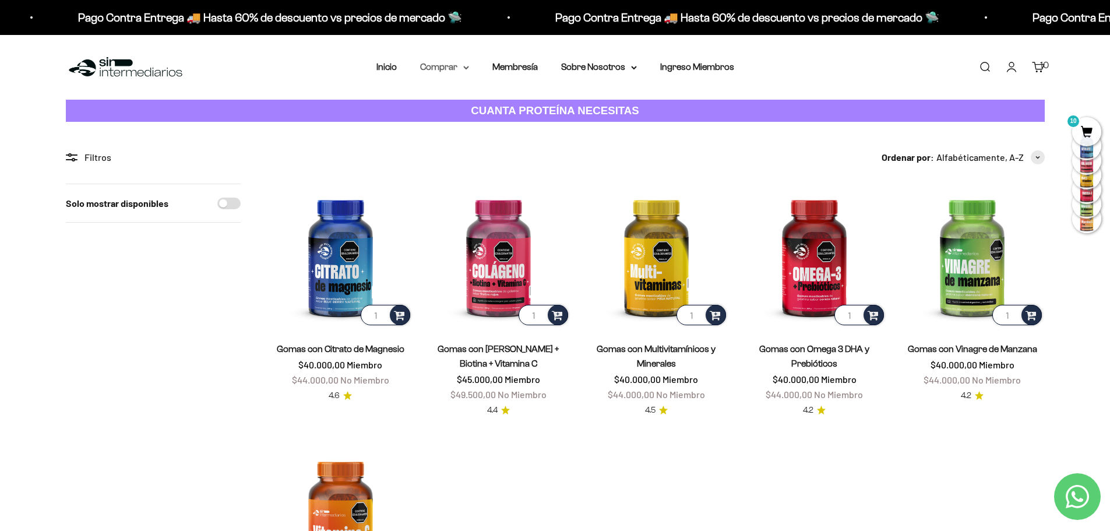
click at [445, 66] on summary "Comprar" at bounding box center [444, 66] width 49 height 15
click at [459, 103] on span "Proteínas" at bounding box center [446, 104] width 39 height 10
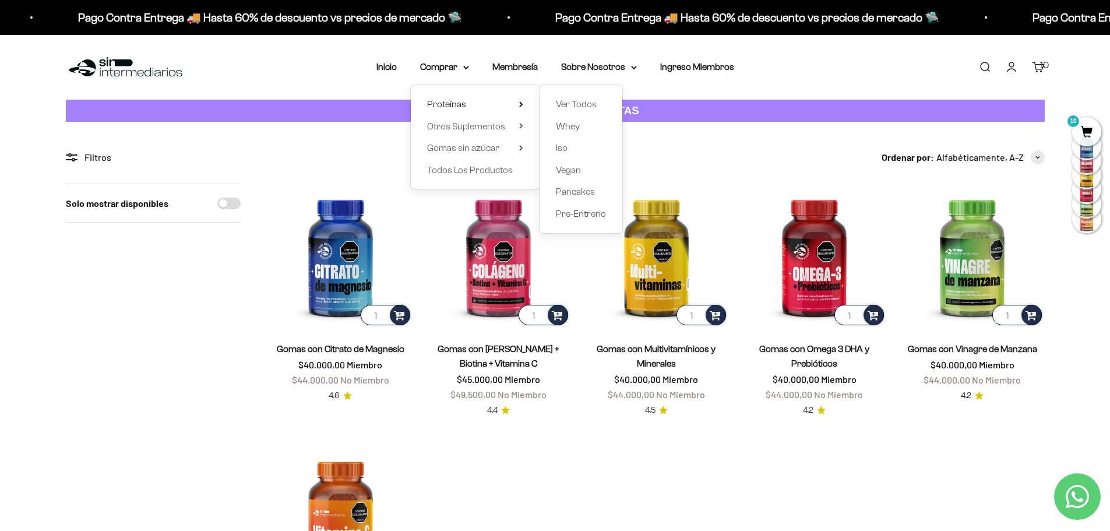
click at [568, 139] on div "Ver Todos Whey Iso Vegan Pancakes Pre-Entreno" at bounding box center [581, 159] width 83 height 148
click at [568, 141] on link "Iso" at bounding box center [581, 147] width 50 height 15
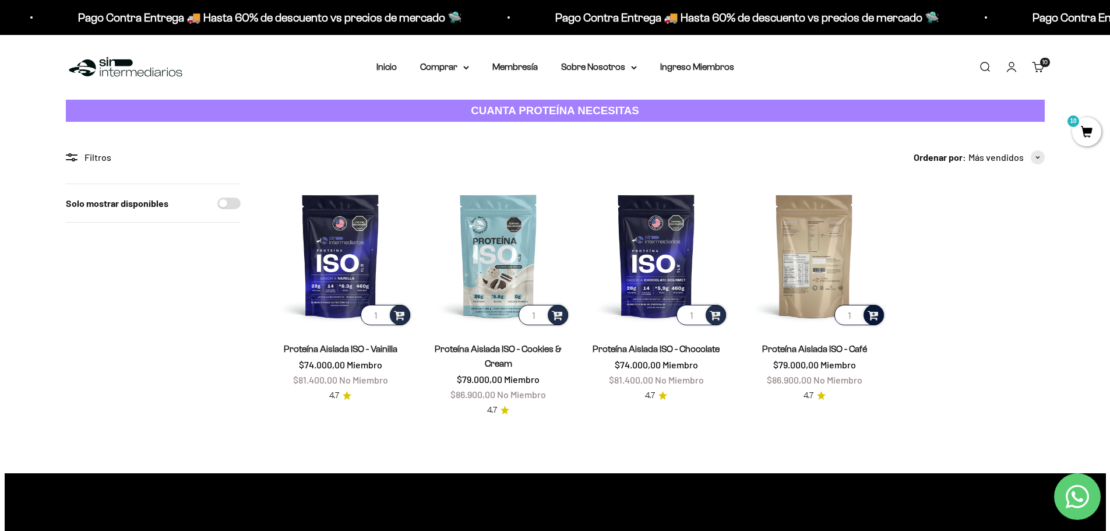
click at [872, 316] on span at bounding box center [873, 314] width 11 height 13
click at [821, 286] on span "Café / 1 libra (460g)" at bounding box center [815, 283] width 62 height 9
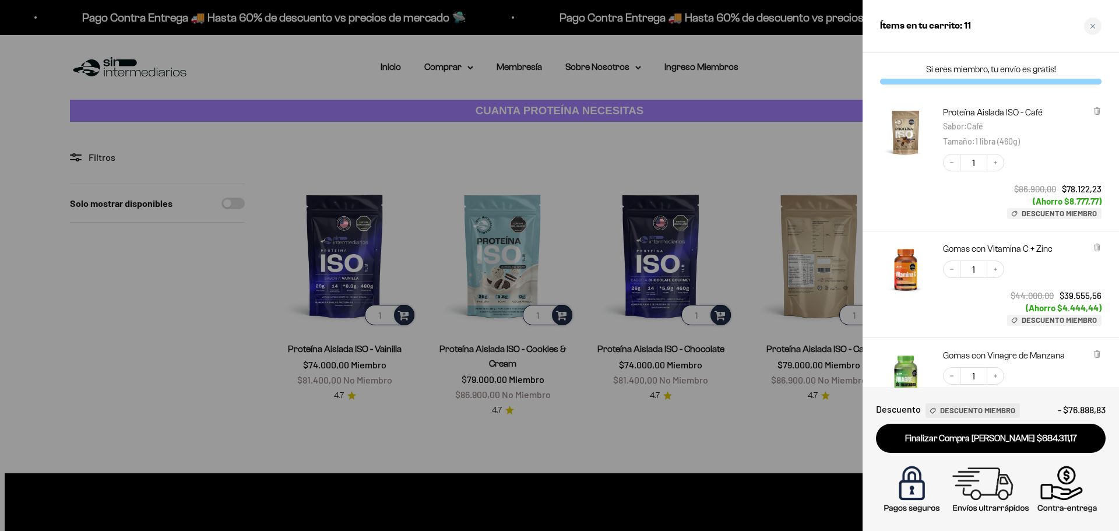
click at [820, 254] on div at bounding box center [559, 265] width 1119 height 531
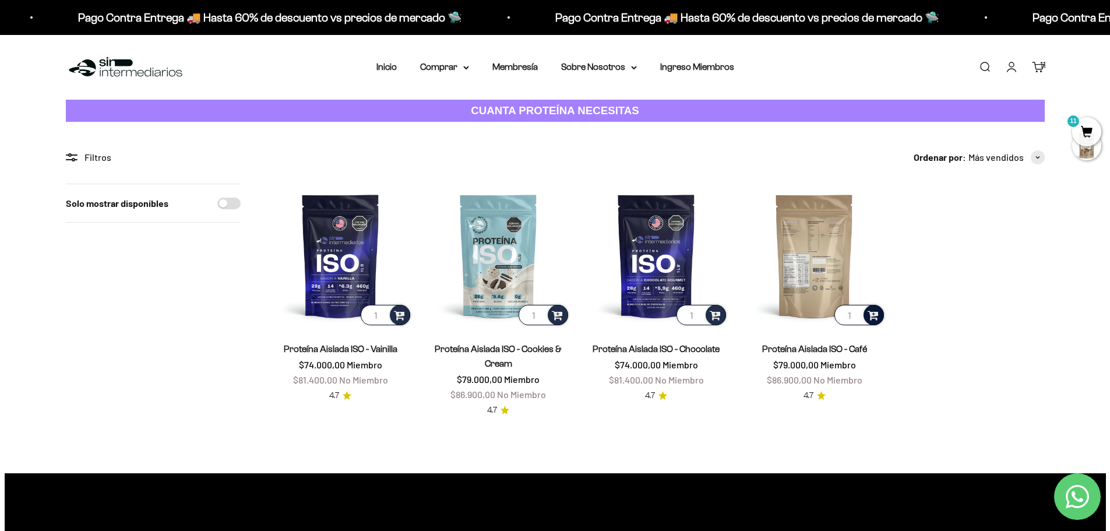
click at [815, 252] on img at bounding box center [815, 256] width 144 height 144
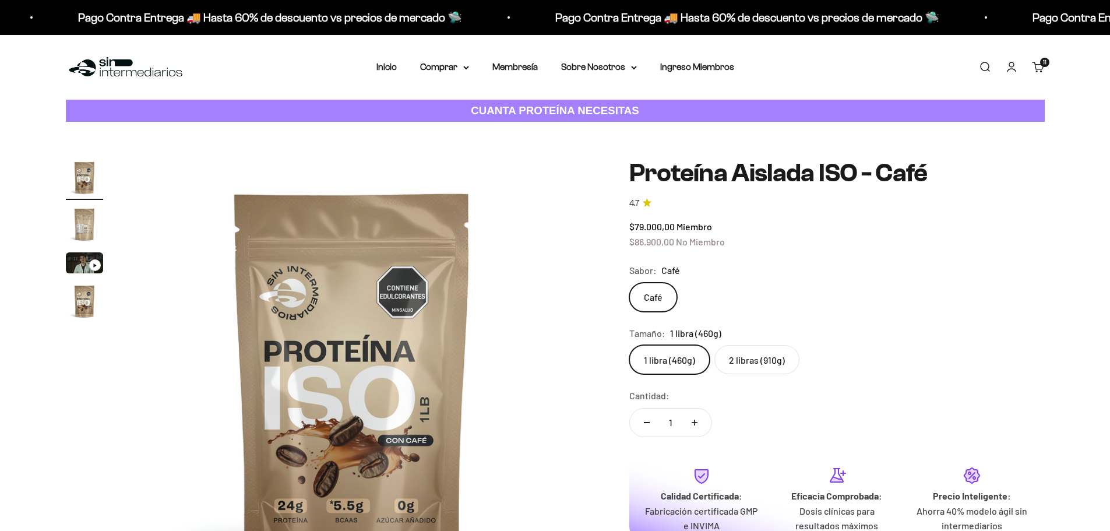
click at [73, 220] on img "Ir al artículo 2" at bounding box center [84, 224] width 37 height 37
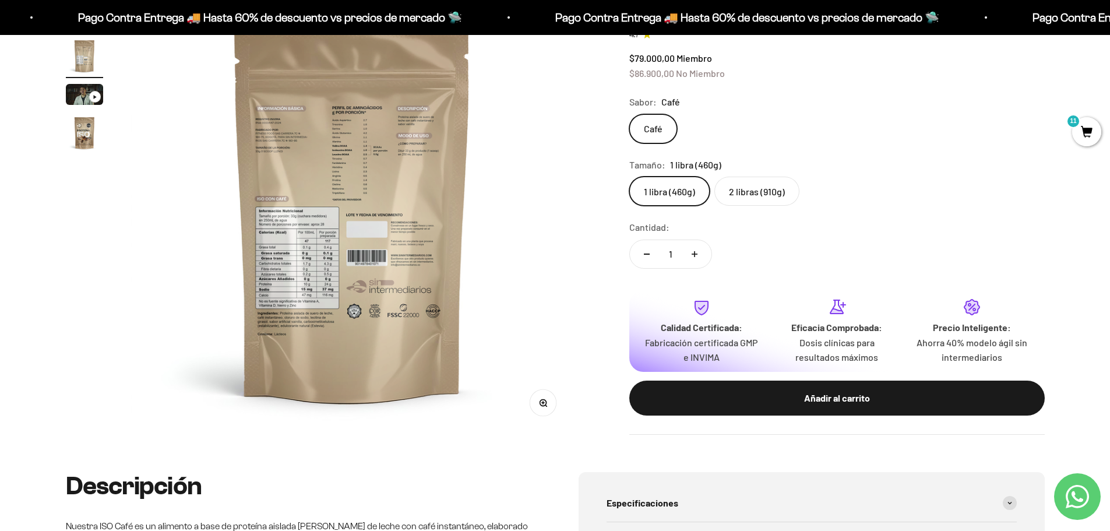
scroll to position [175, 0]
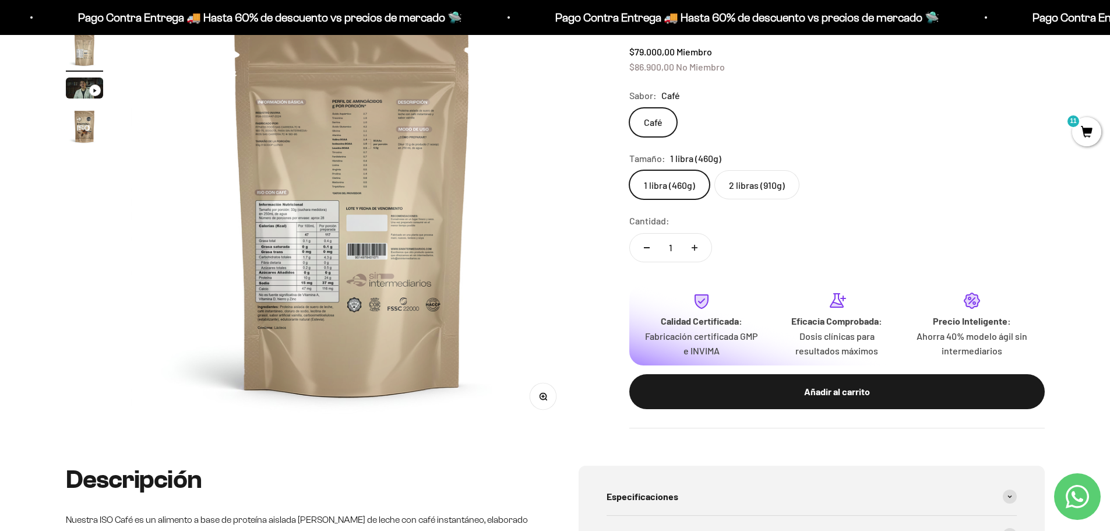
click at [549, 390] on button "Zoom" at bounding box center [543, 396] width 26 height 26
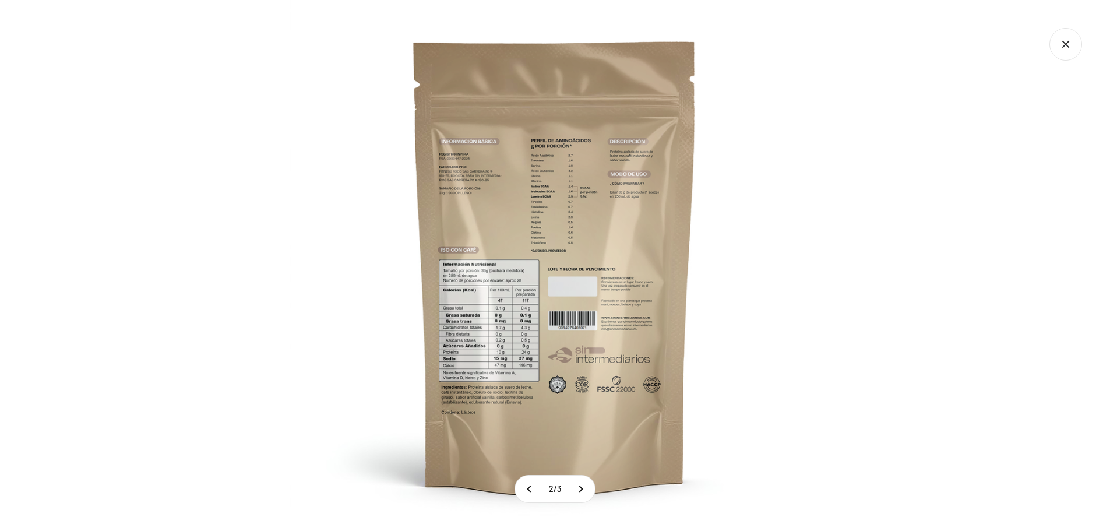
click at [491, 336] on img at bounding box center [555, 265] width 531 height 531
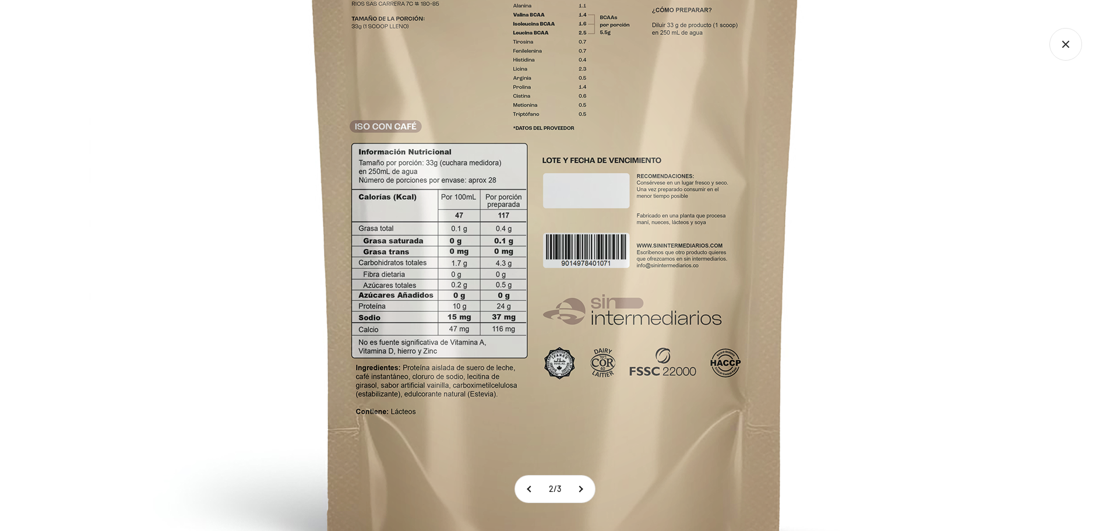
click at [1054, 52] on icon "Cerrar galería" at bounding box center [1066, 44] width 33 height 33
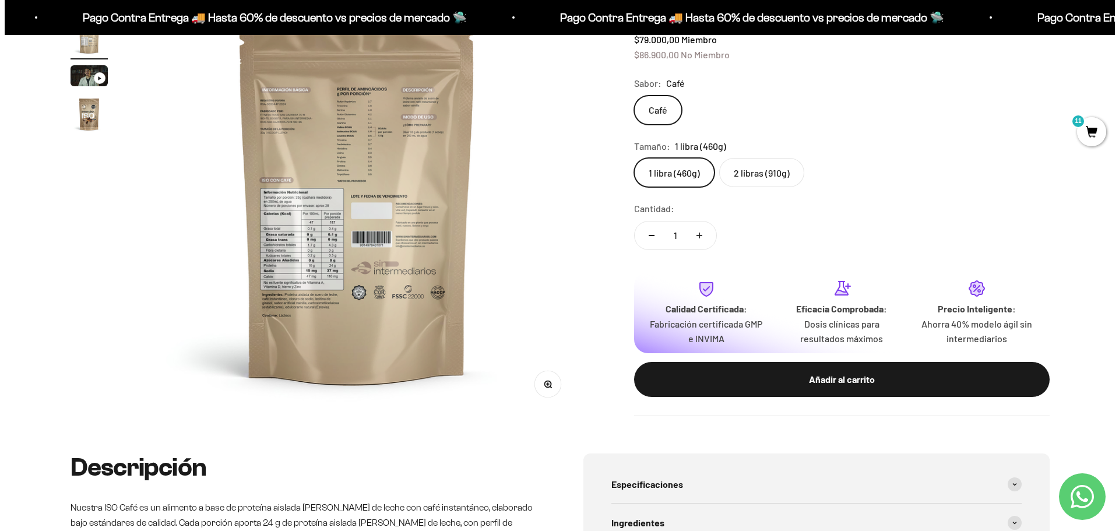
scroll to position [0, 0]
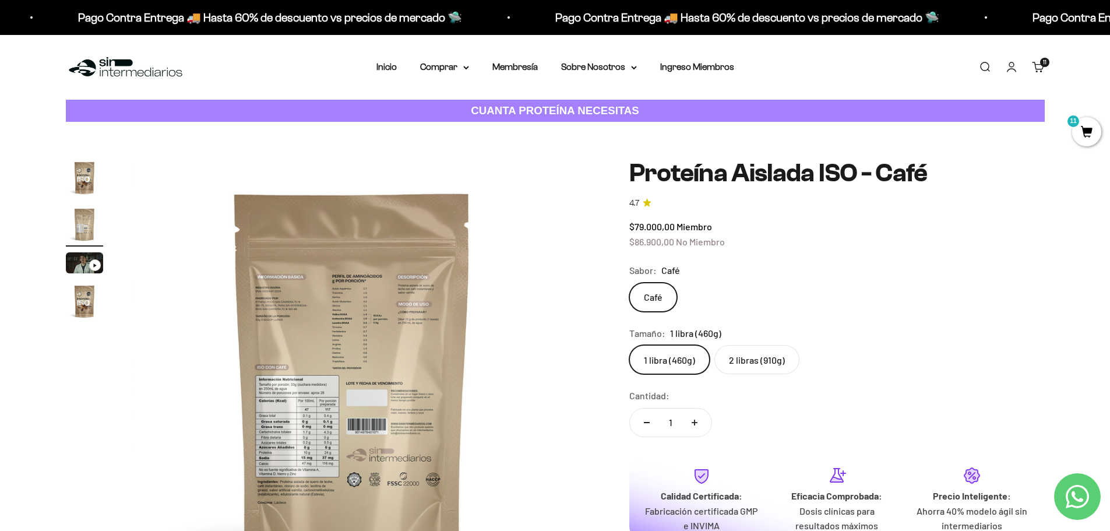
click at [1078, 133] on span "11" at bounding box center [1086, 131] width 29 height 29
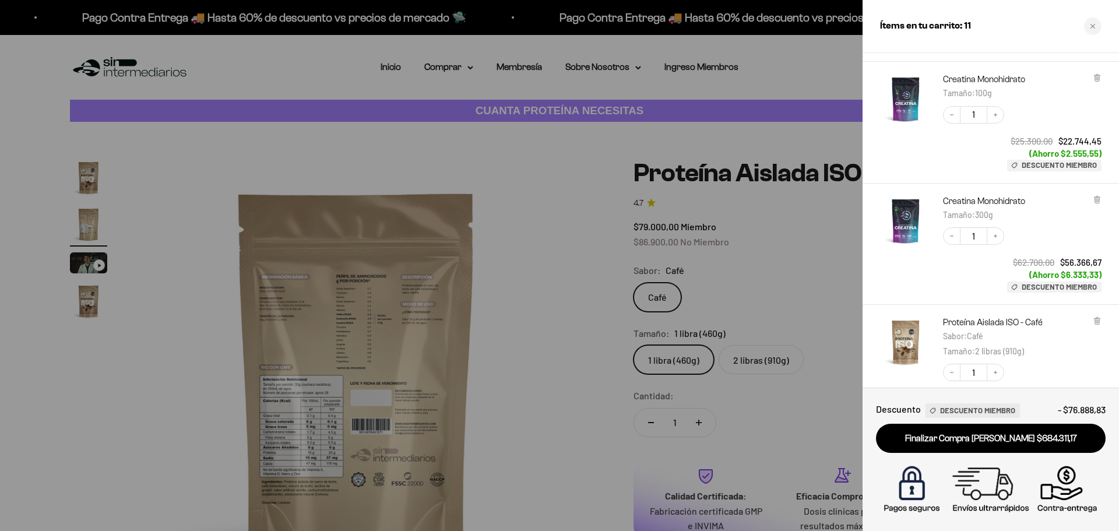
scroll to position [786, 0]
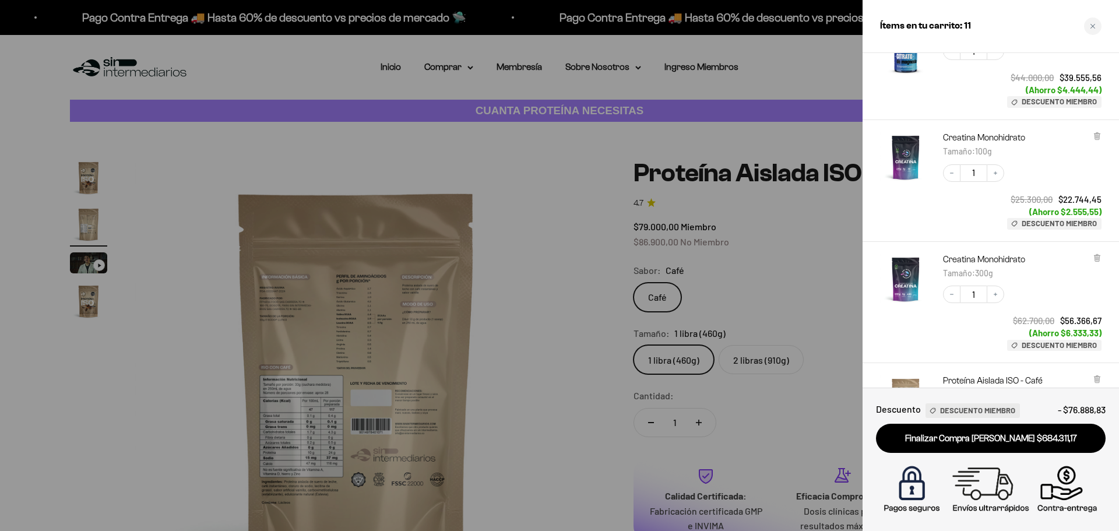
click at [910, 272] on img "Creatina Monohidrato - 300g" at bounding box center [905, 279] width 51 height 51
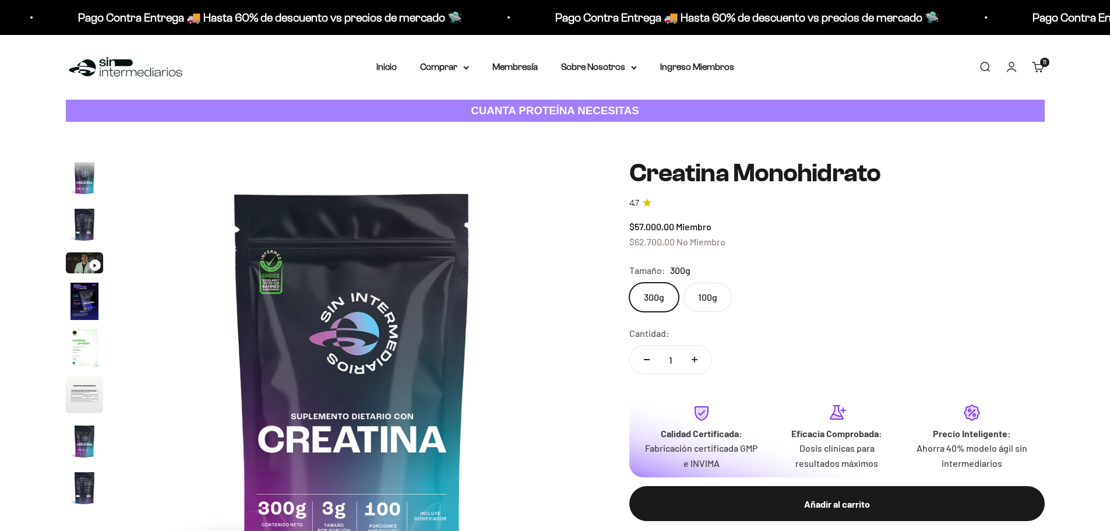
scroll to position [48, 0]
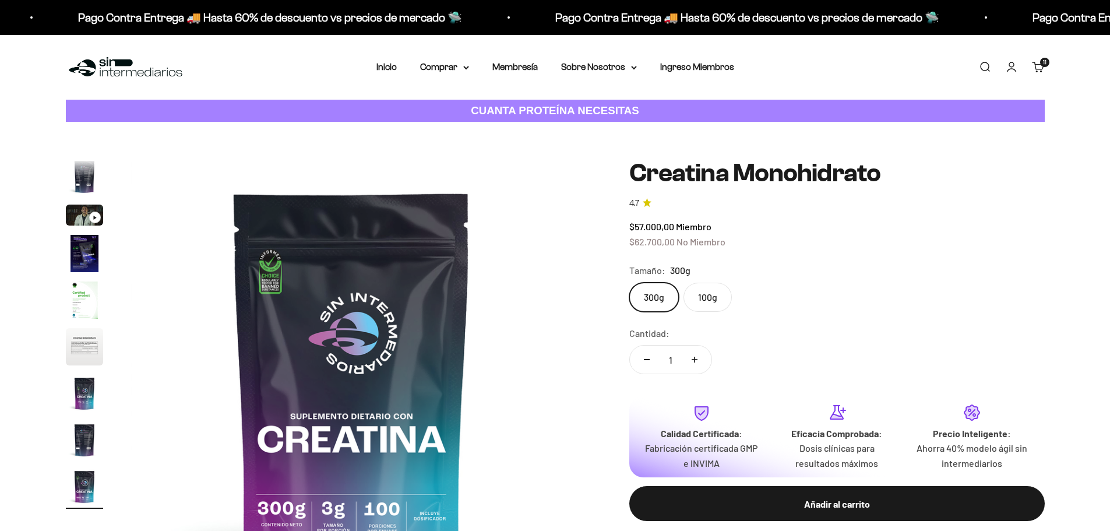
click at [80, 350] on img "Ir al artículo 6" at bounding box center [84, 346] width 37 height 37
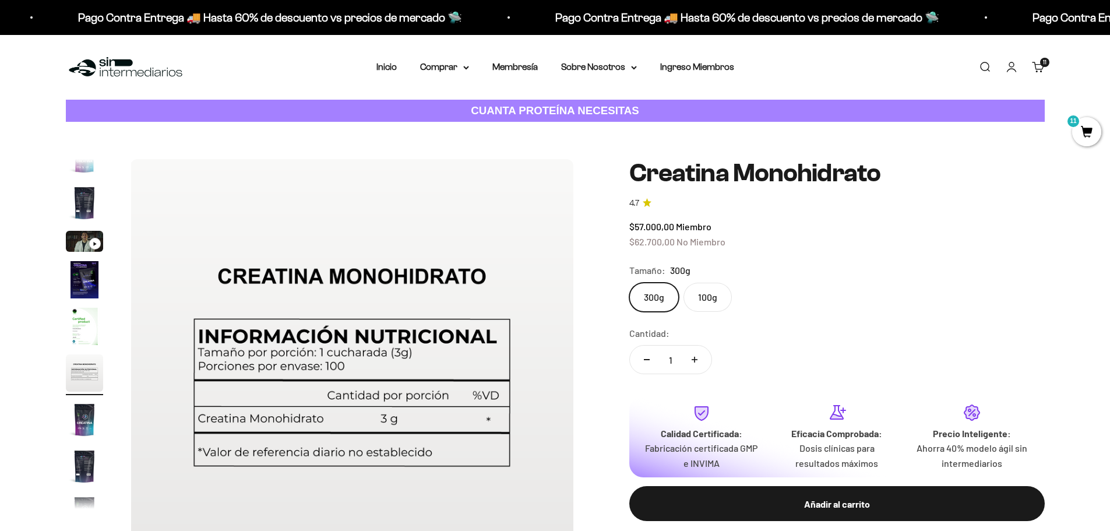
click at [80, 280] on img "Ir al artículo 4" at bounding box center [84, 279] width 37 height 37
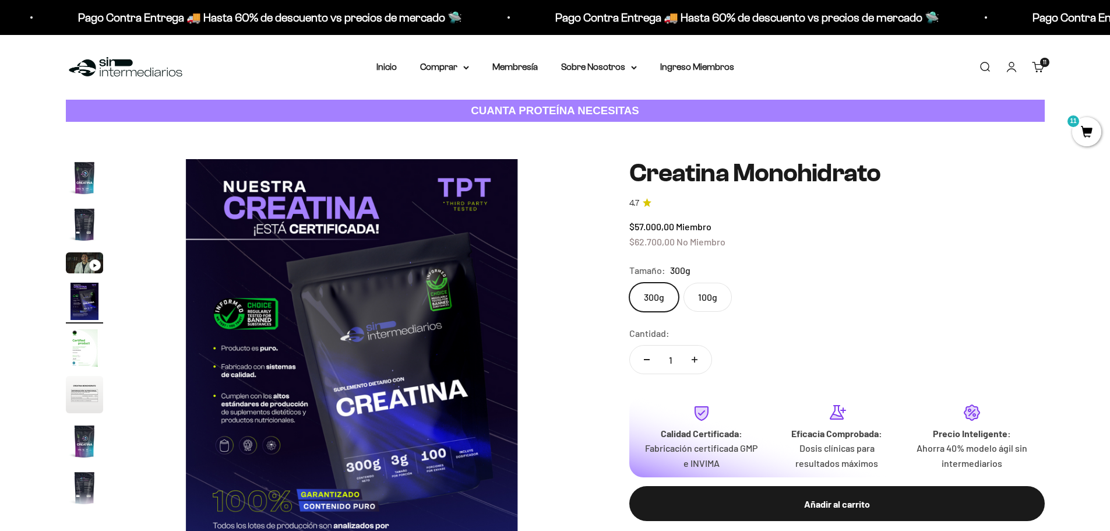
click at [87, 219] on img "Ir al artículo 2" at bounding box center [84, 224] width 37 height 37
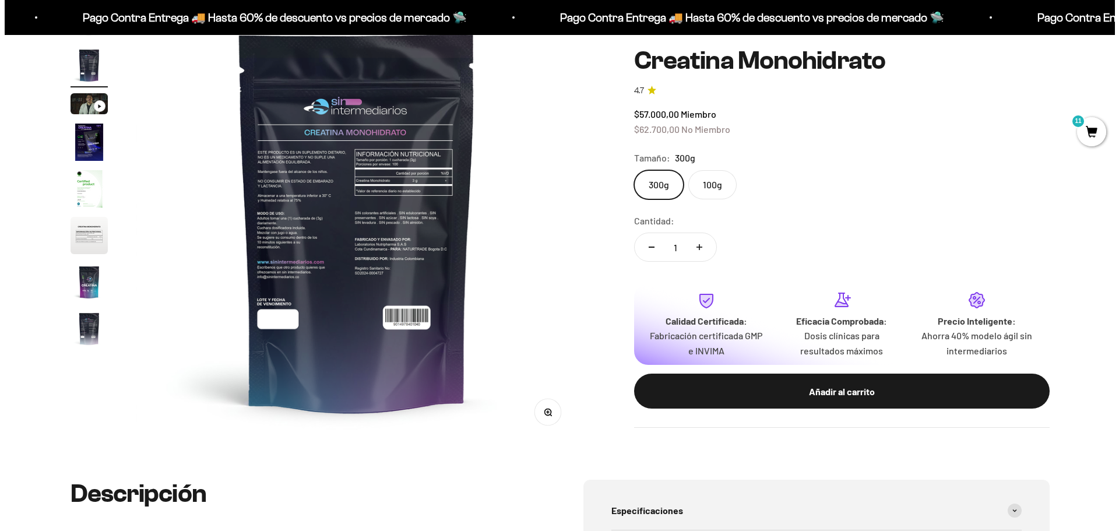
scroll to position [175, 0]
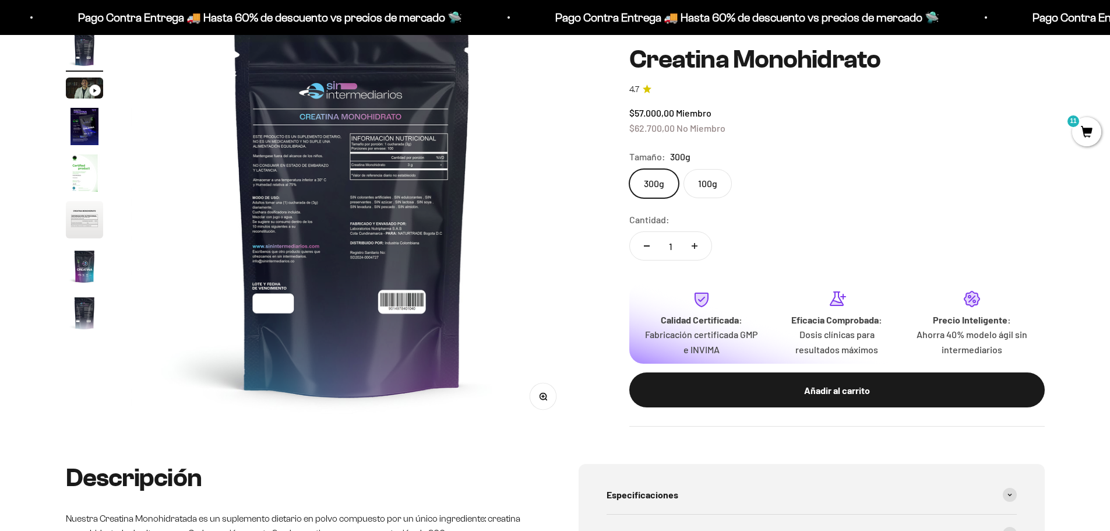
click at [546, 399] on icon "button" at bounding box center [545, 399] width 1 height 1
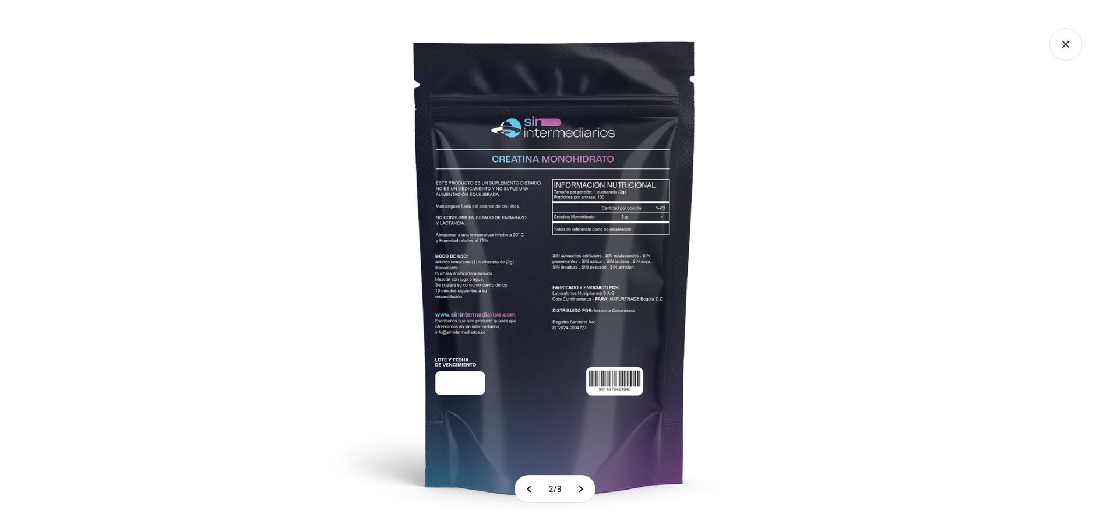
click at [585, 273] on img at bounding box center [555, 265] width 531 height 531
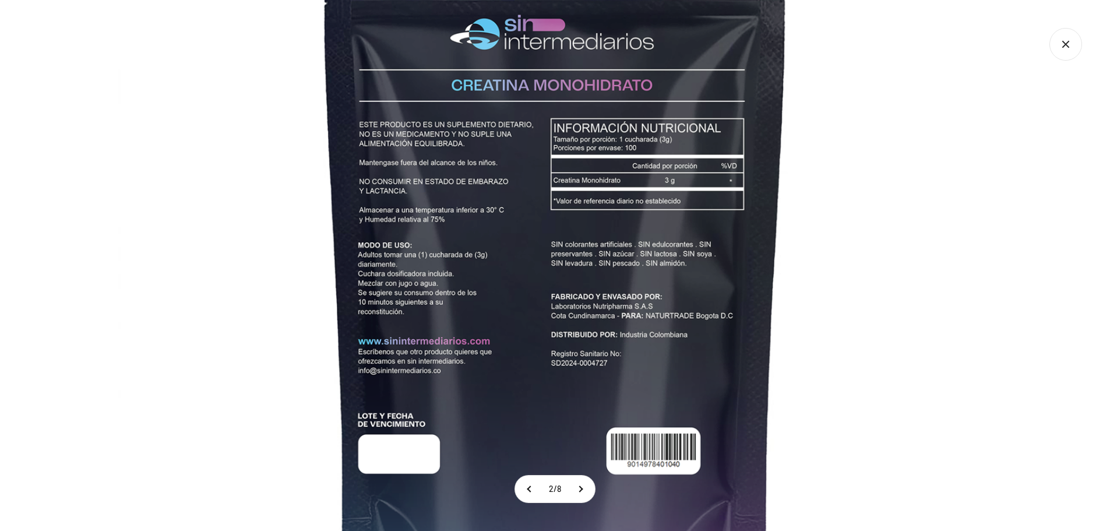
click at [1071, 50] on icon "Cerrar galería" at bounding box center [1066, 44] width 33 height 33
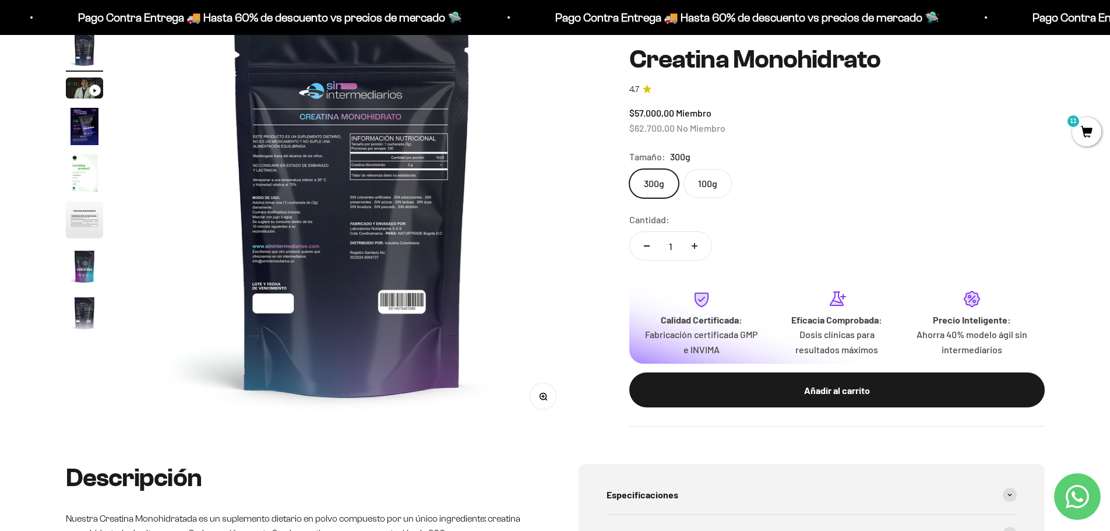
click at [1082, 131] on span "11" at bounding box center [1086, 131] width 29 height 29
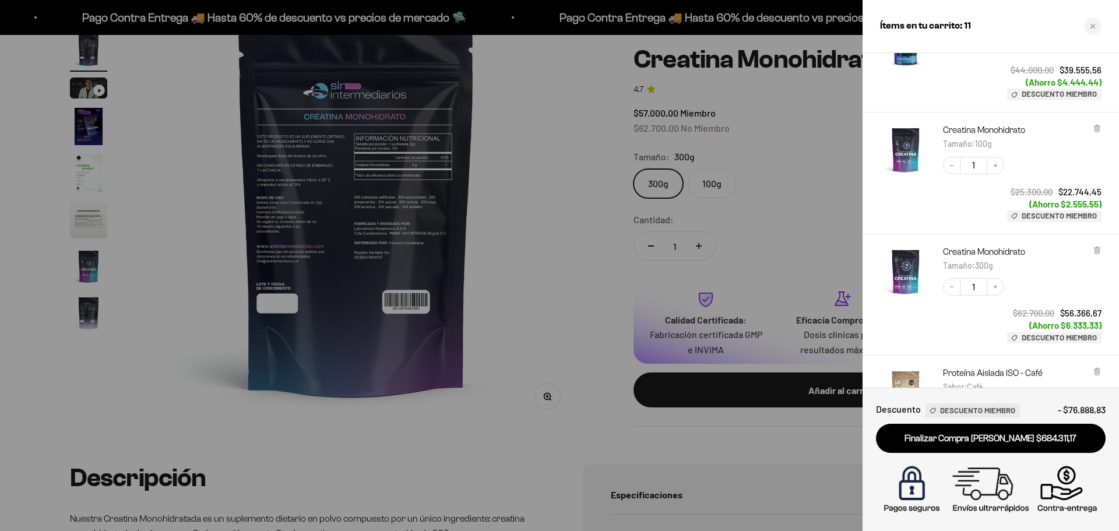
scroll to position [786, 0]
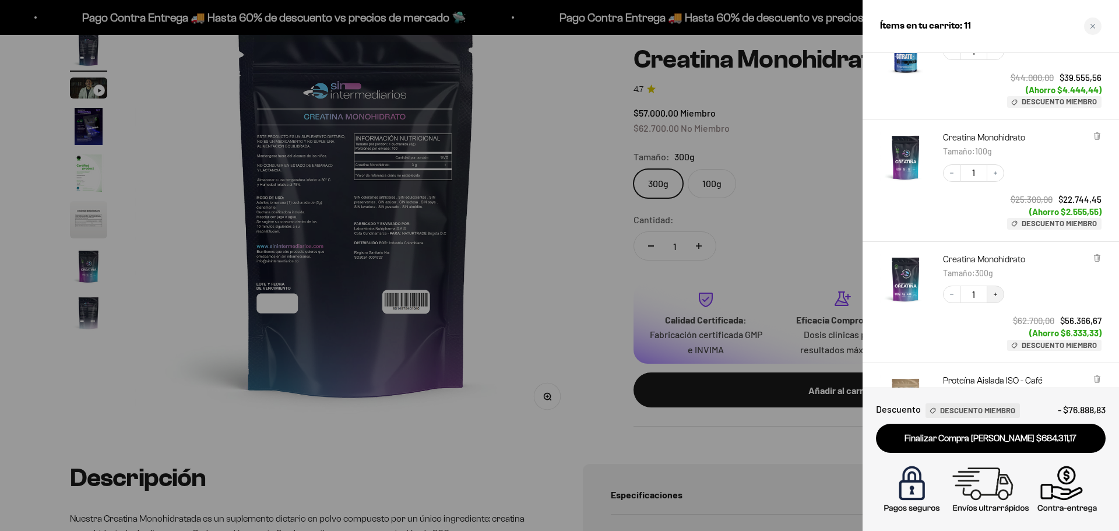
click at [990, 292] on button "Increase quantity" at bounding box center [995, 294] width 17 height 17
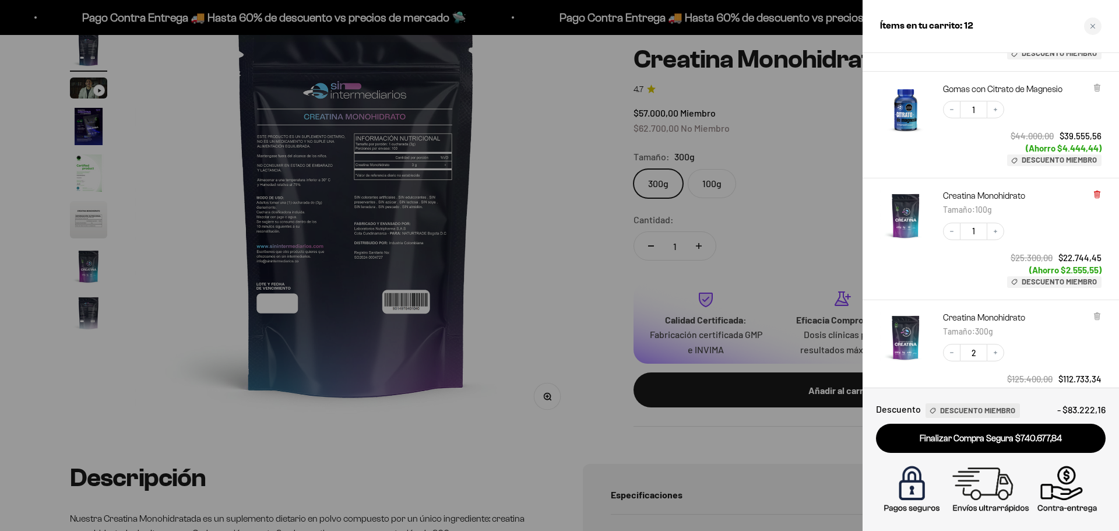
click at [1096, 192] on icon at bounding box center [1097, 195] width 5 height 6
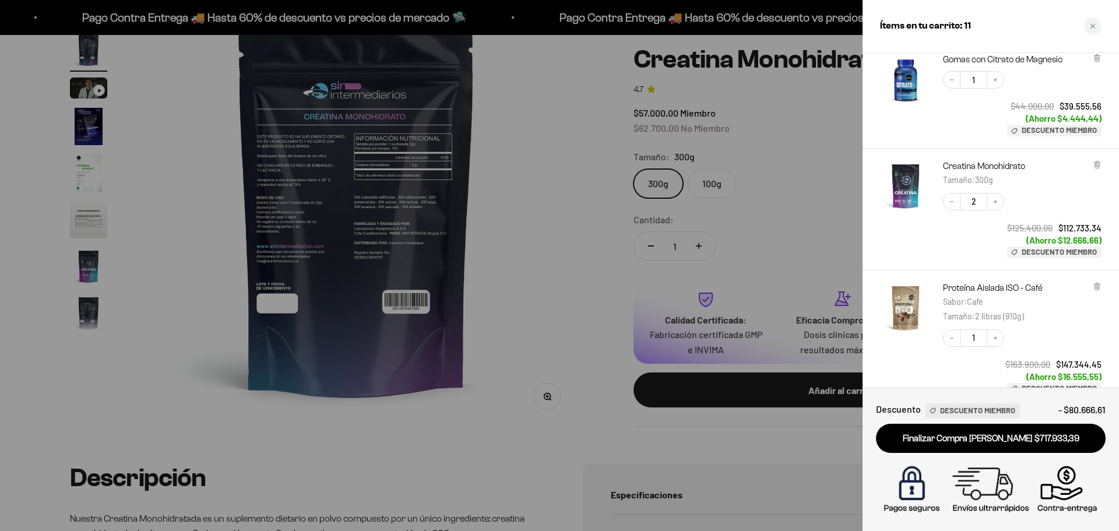
scroll to position [1015, 0]
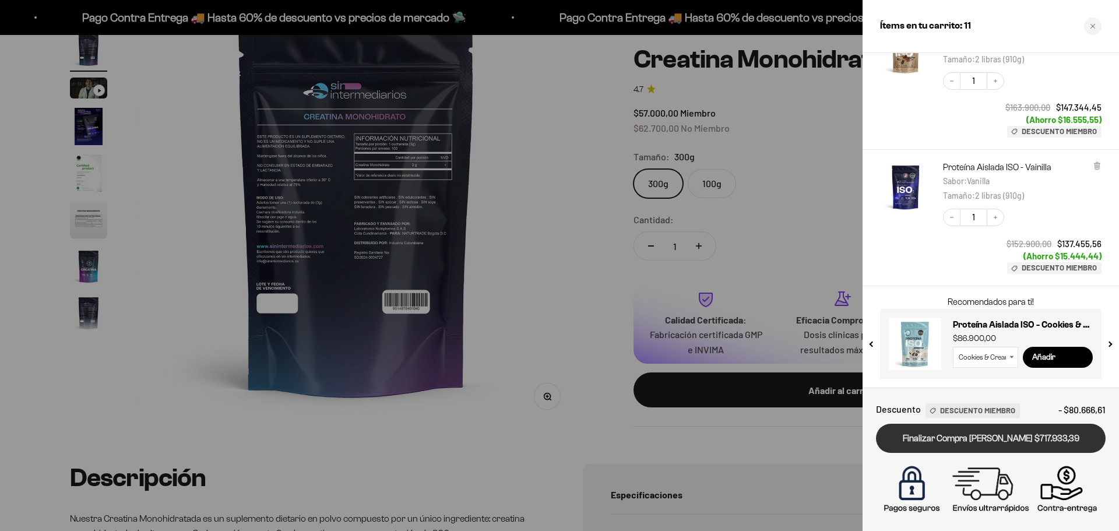
click at [1011, 433] on link "Finalizar Compra [PERSON_NAME] $717.933,39" at bounding box center [991, 439] width 230 height 30
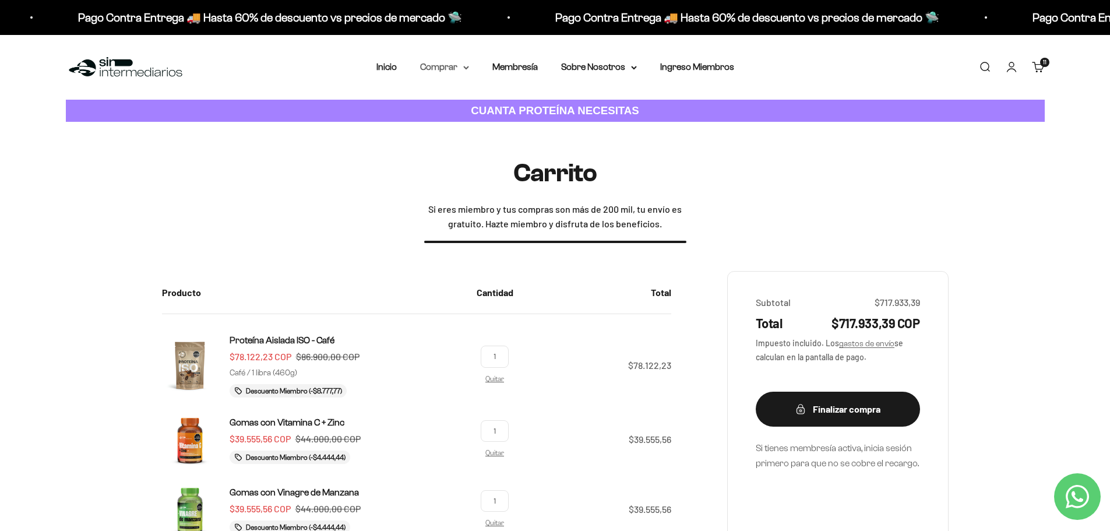
click at [440, 70] on summary "Comprar" at bounding box center [444, 66] width 49 height 15
click at [459, 105] on span "Proteínas" at bounding box center [446, 104] width 39 height 10
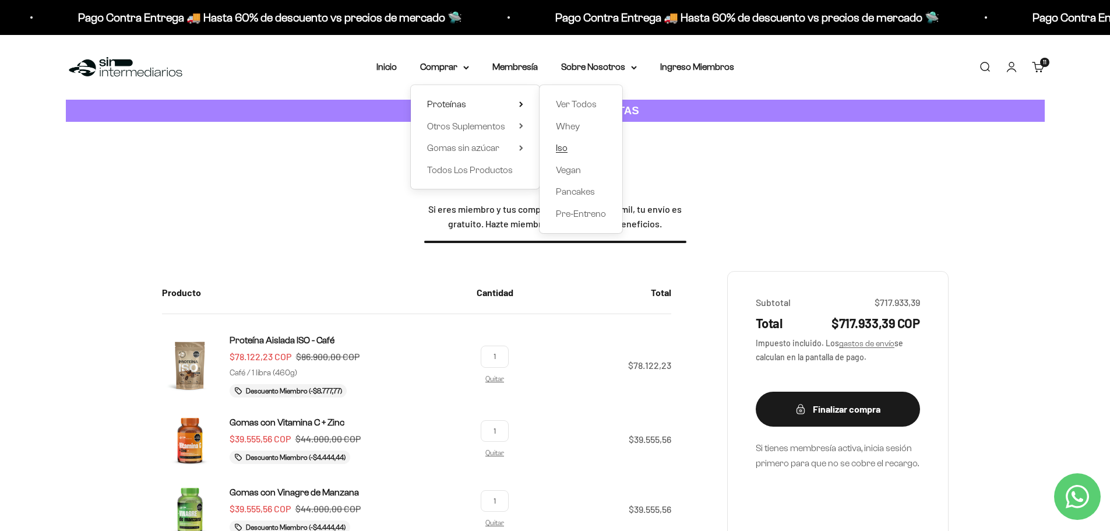
click at [566, 147] on span "Iso" at bounding box center [562, 148] width 12 height 10
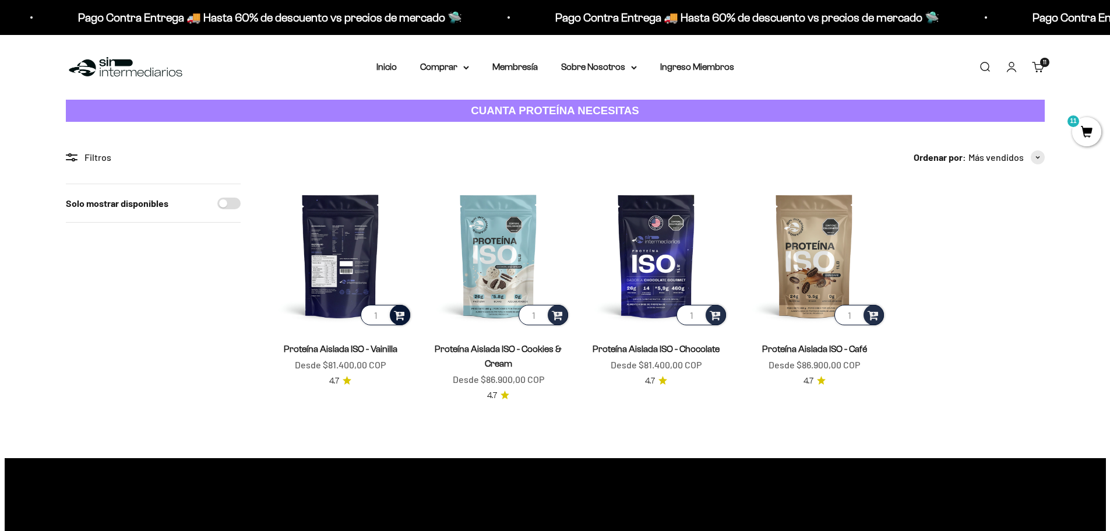
click at [404, 321] on div at bounding box center [400, 315] width 20 height 20
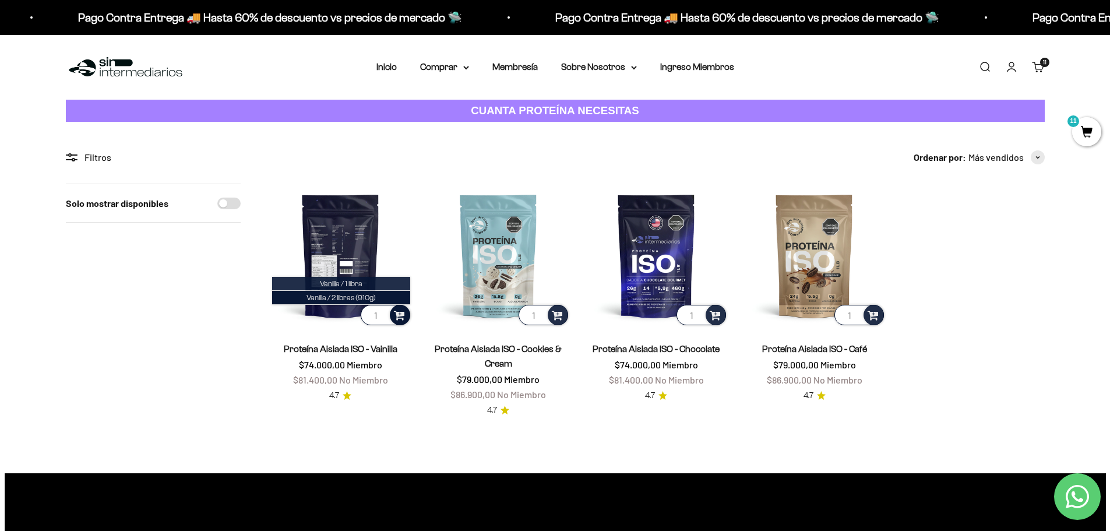
click at [350, 284] on span "Vanilla / 1 libra" at bounding box center [341, 283] width 43 height 9
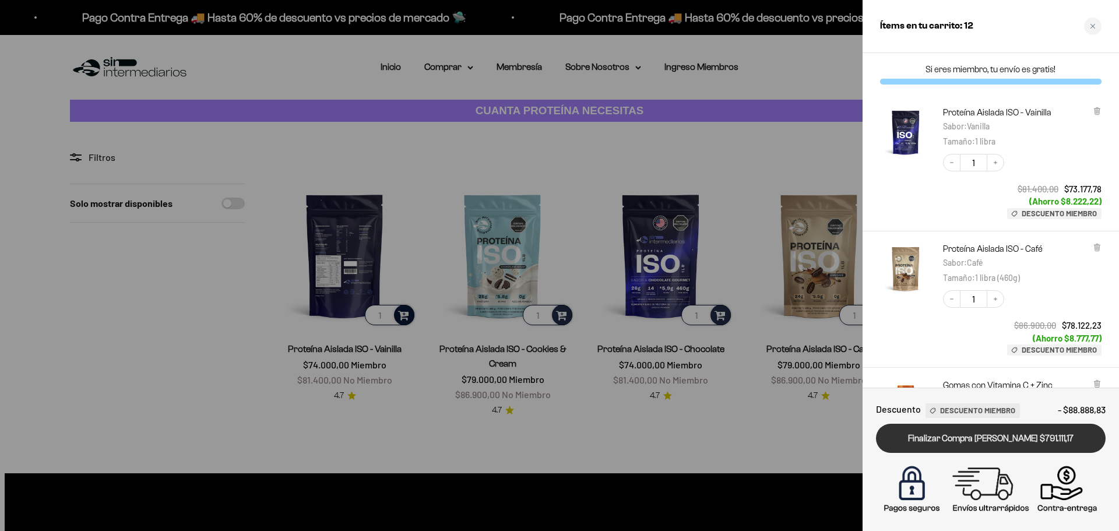
click at [1029, 442] on link "Finalizar Compra Segura $791.111,17" at bounding box center [991, 439] width 230 height 30
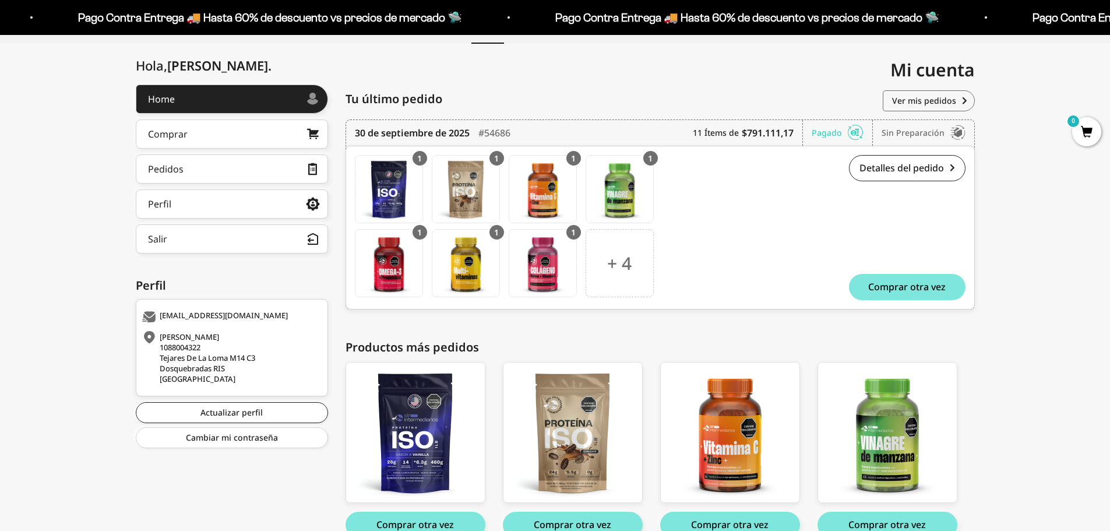
scroll to position [117, 0]
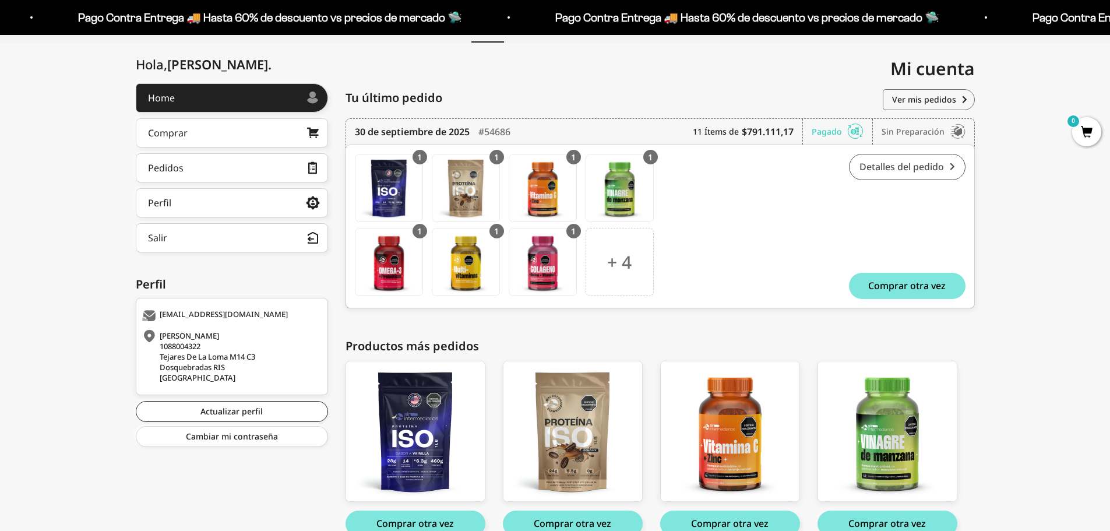
click at [920, 170] on link "Detalles del pedido" at bounding box center [907, 167] width 117 height 26
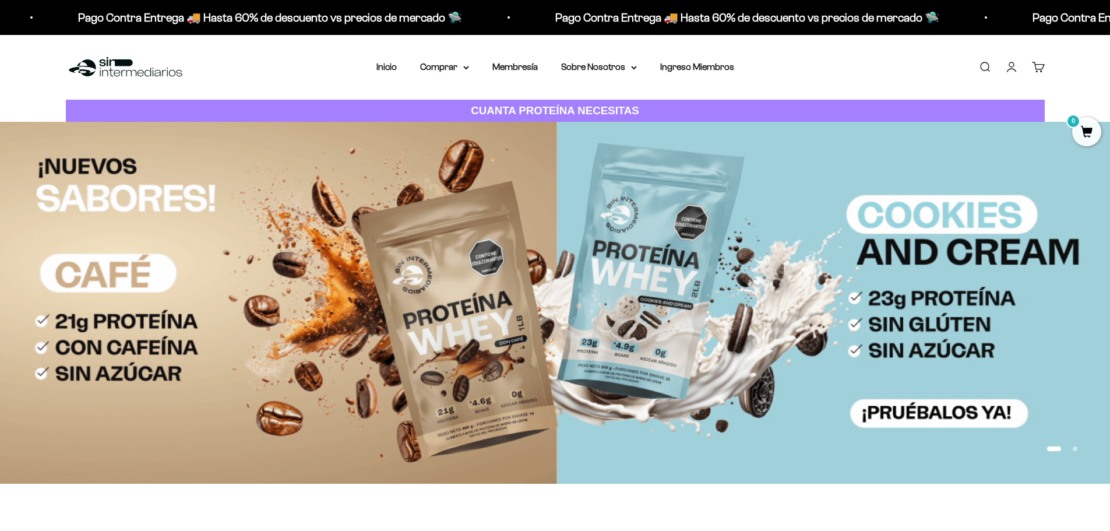
click at [1016, 69] on link "Cuenta" at bounding box center [1011, 67] width 13 height 13
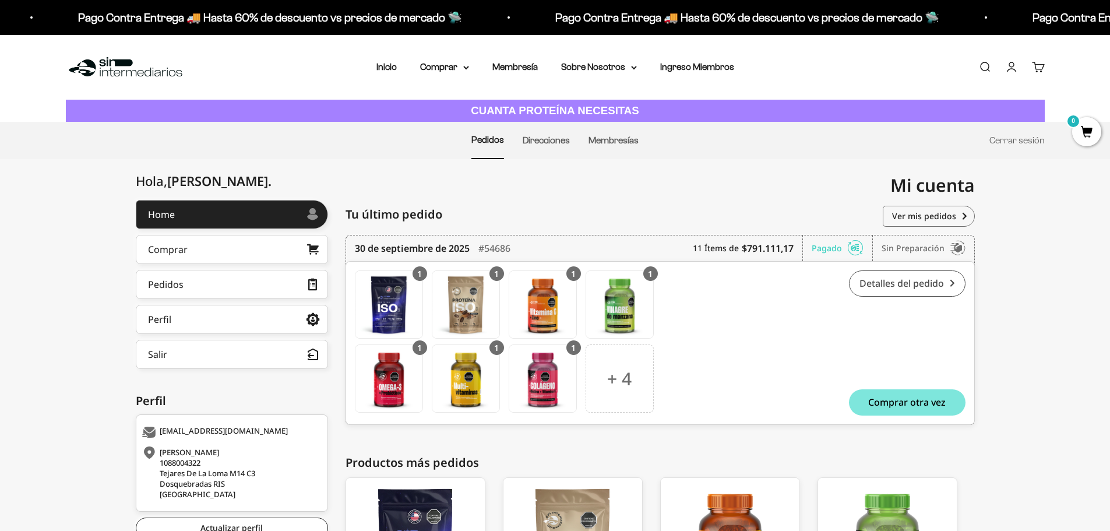
click at [924, 279] on link "Detalles del pedido" at bounding box center [907, 283] width 117 height 26
